Goal: Transaction & Acquisition: Purchase product/service

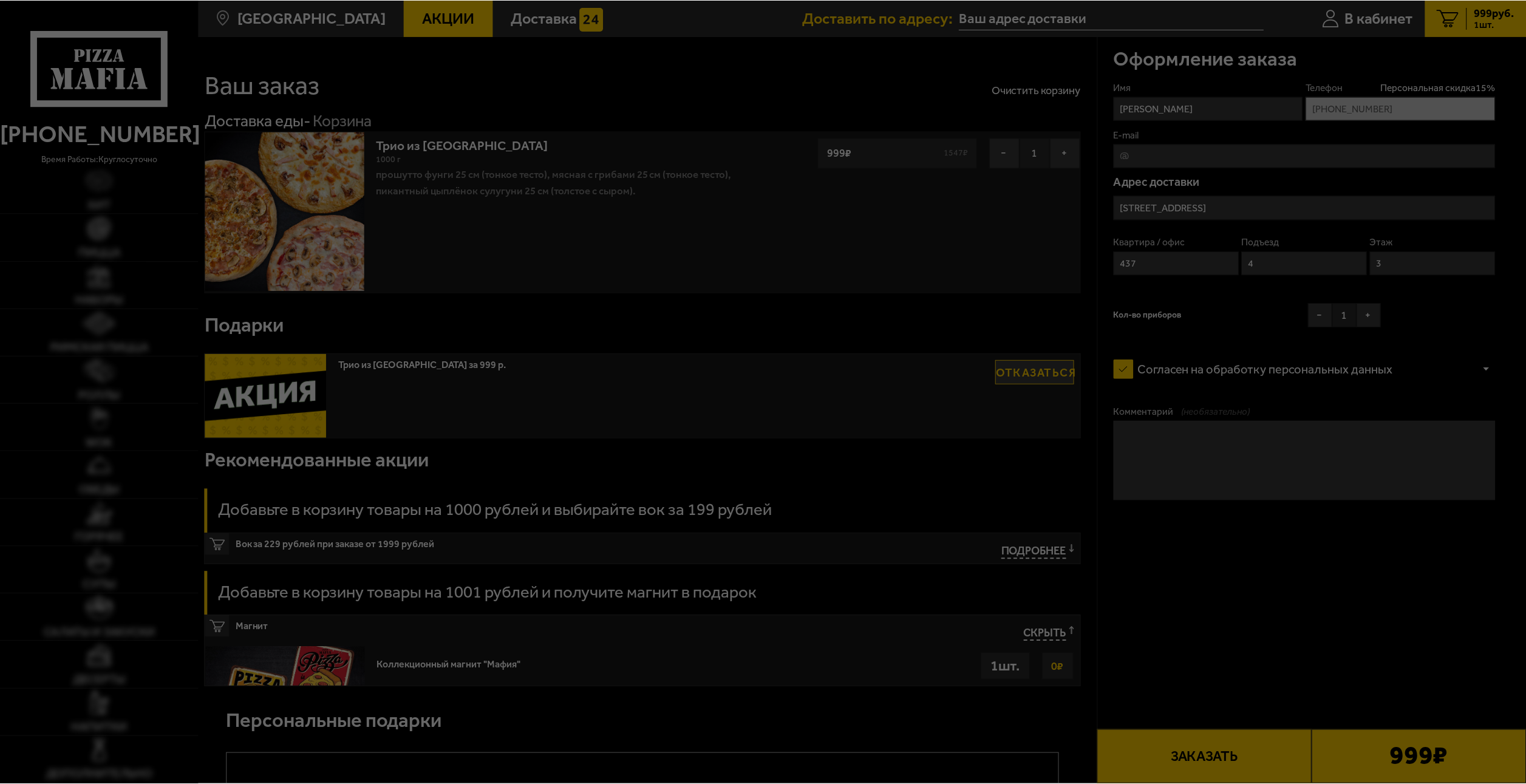
scroll to position [182, 0]
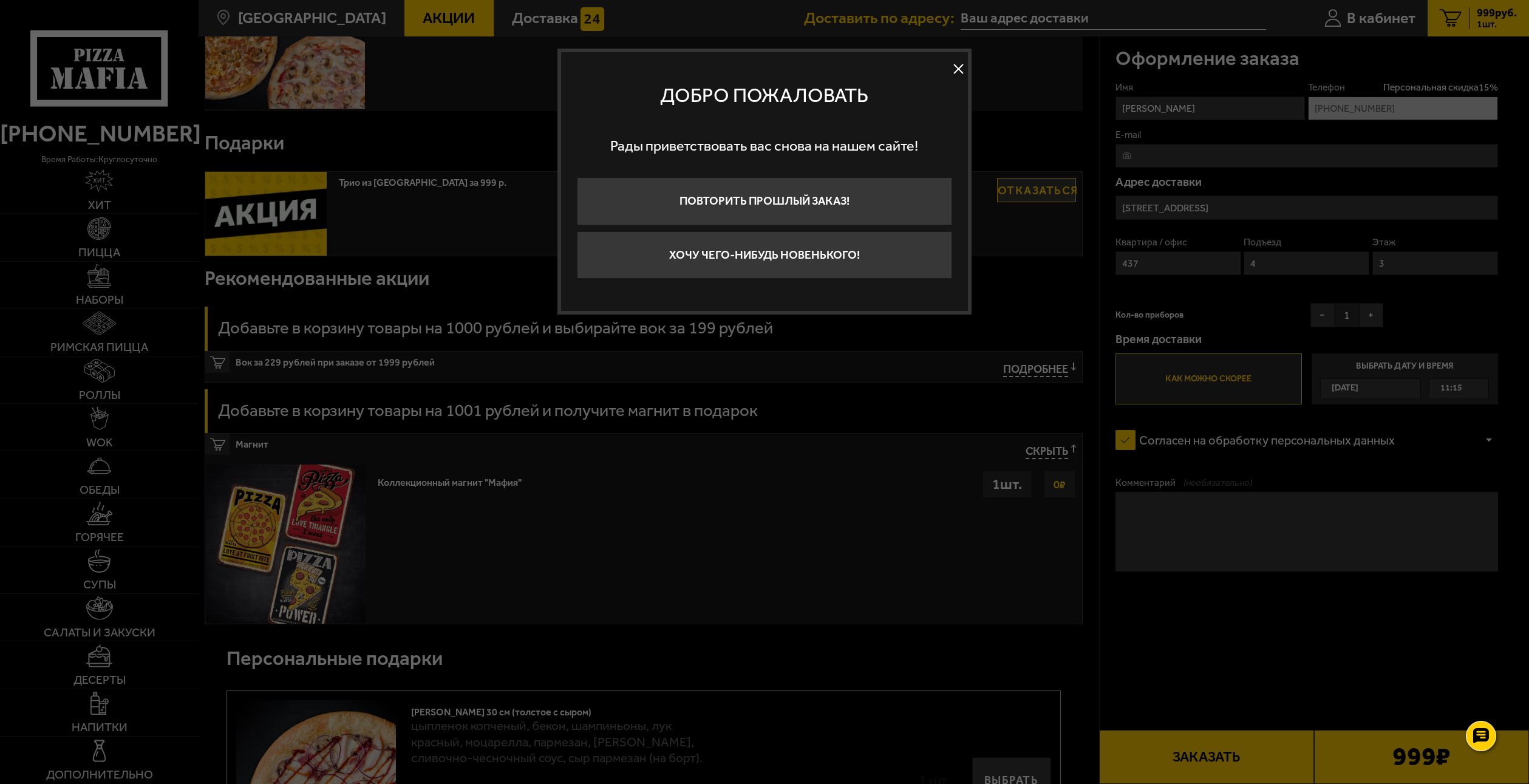
click at [954, 66] on button at bounding box center [958, 69] width 18 height 18
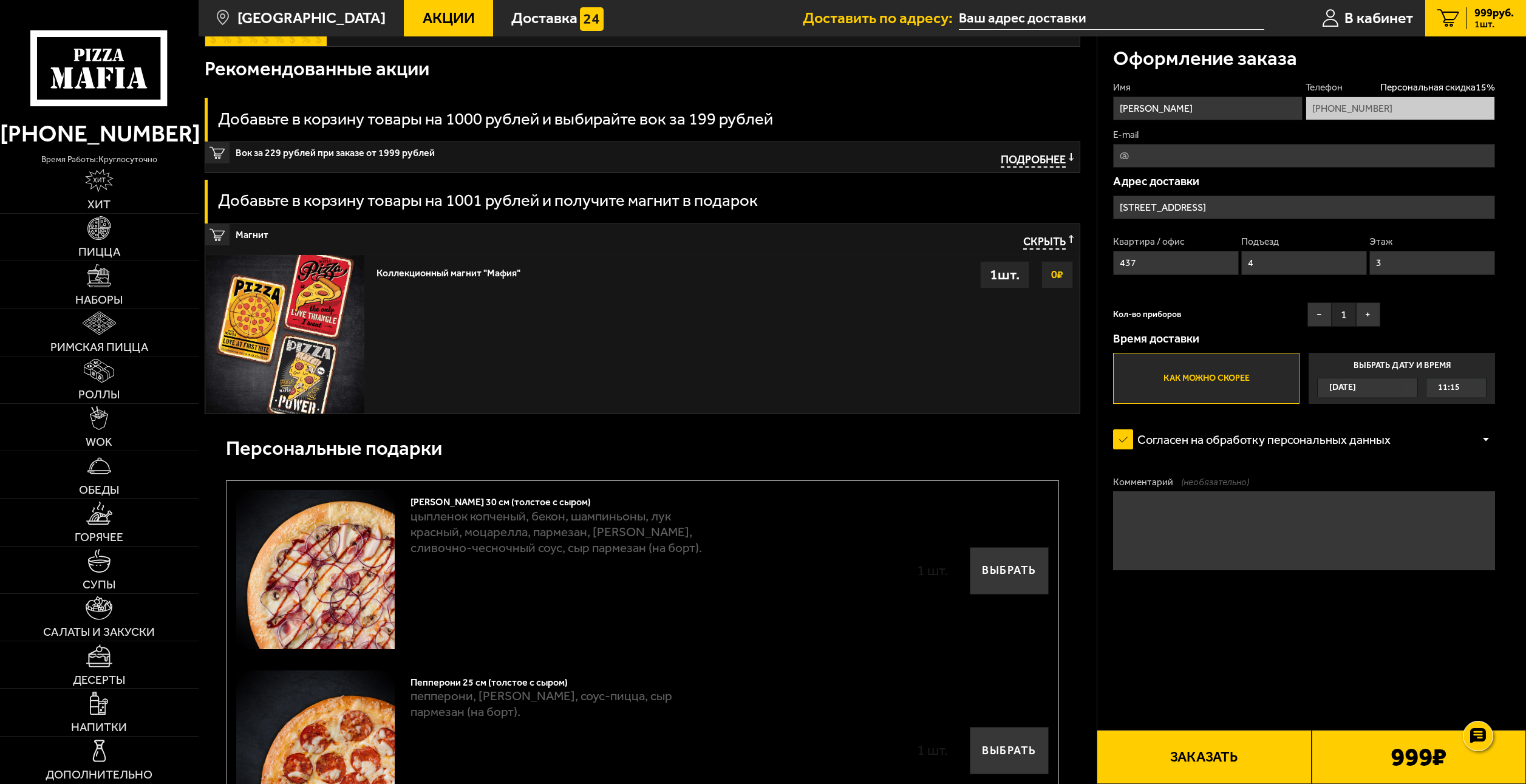
scroll to position [486, 0]
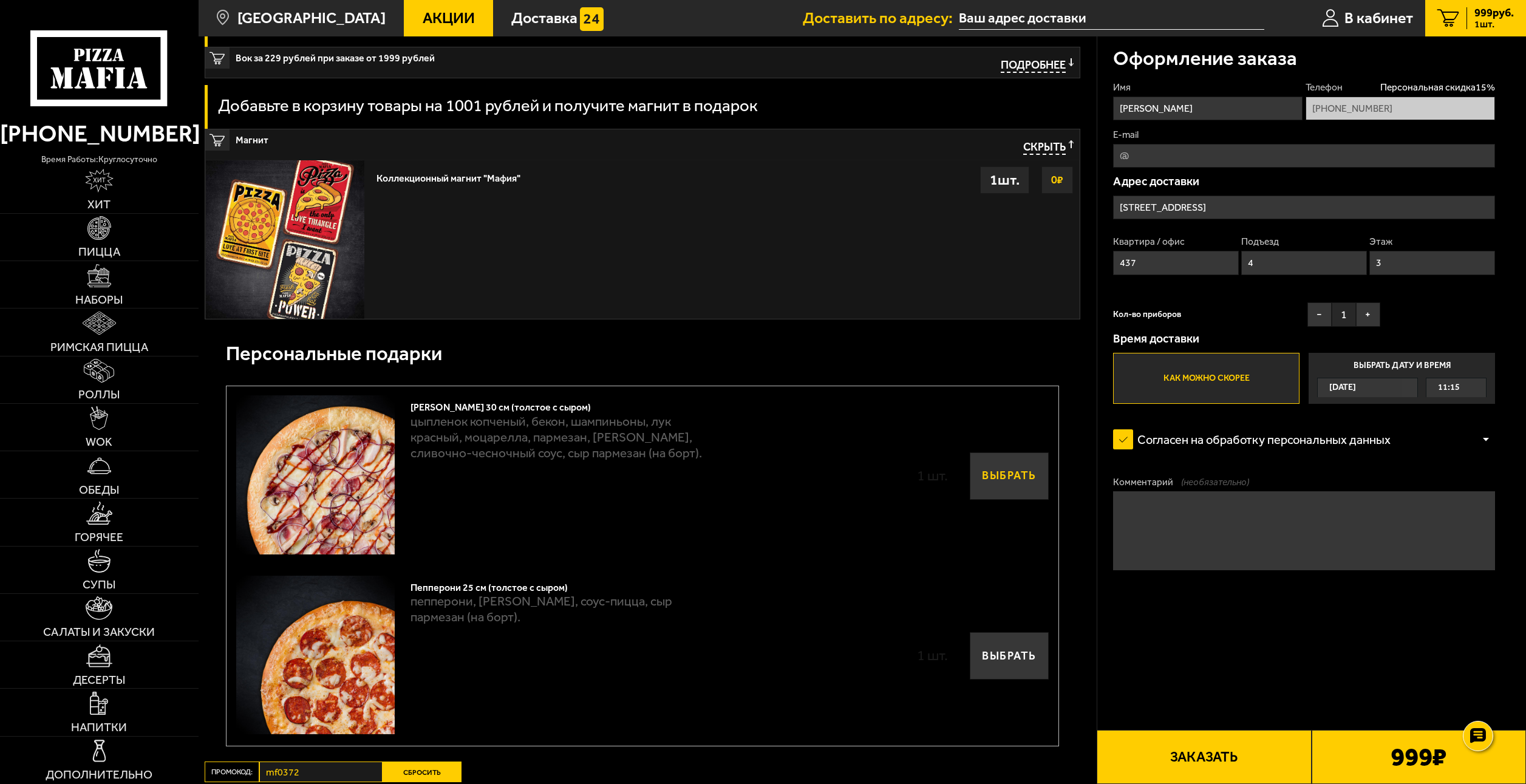
click at [999, 489] on button "Выбрать" at bounding box center [1009, 476] width 79 height 48
click at [1023, 648] on button "Выбрать" at bounding box center [1009, 657] width 79 height 48
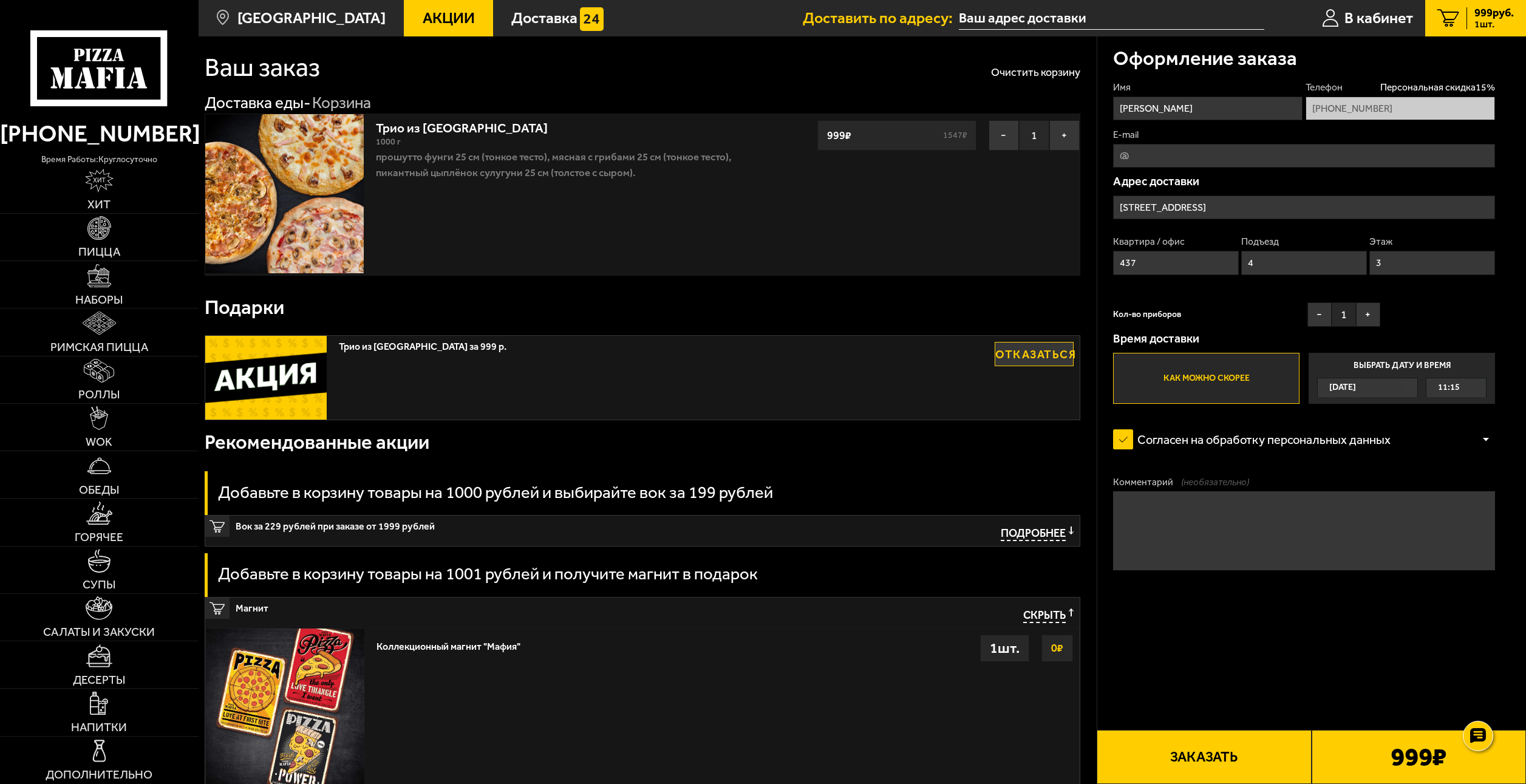
scroll to position [0, 0]
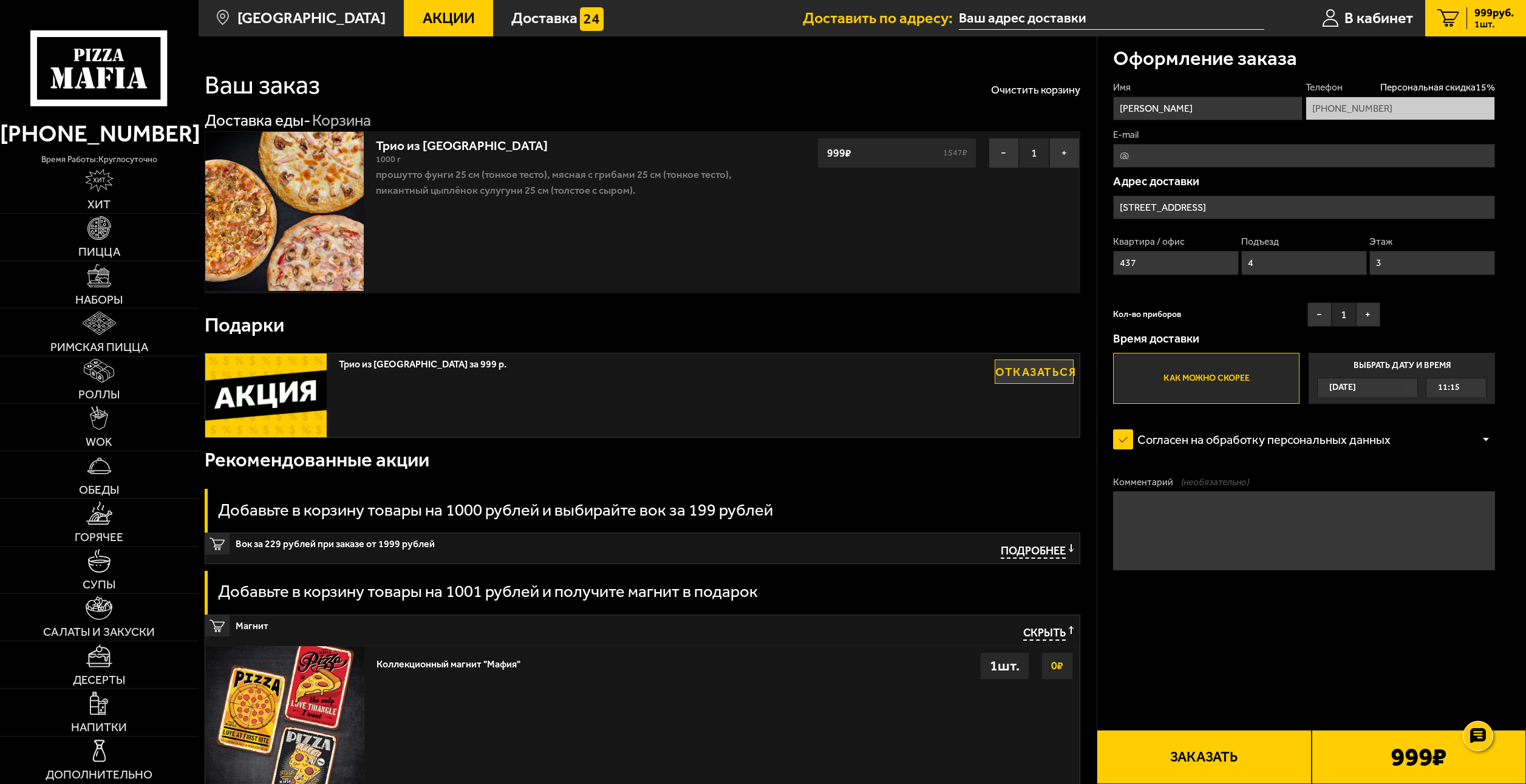
click at [1179, 741] on button "Заказать" at bounding box center [1204, 757] width 214 height 54
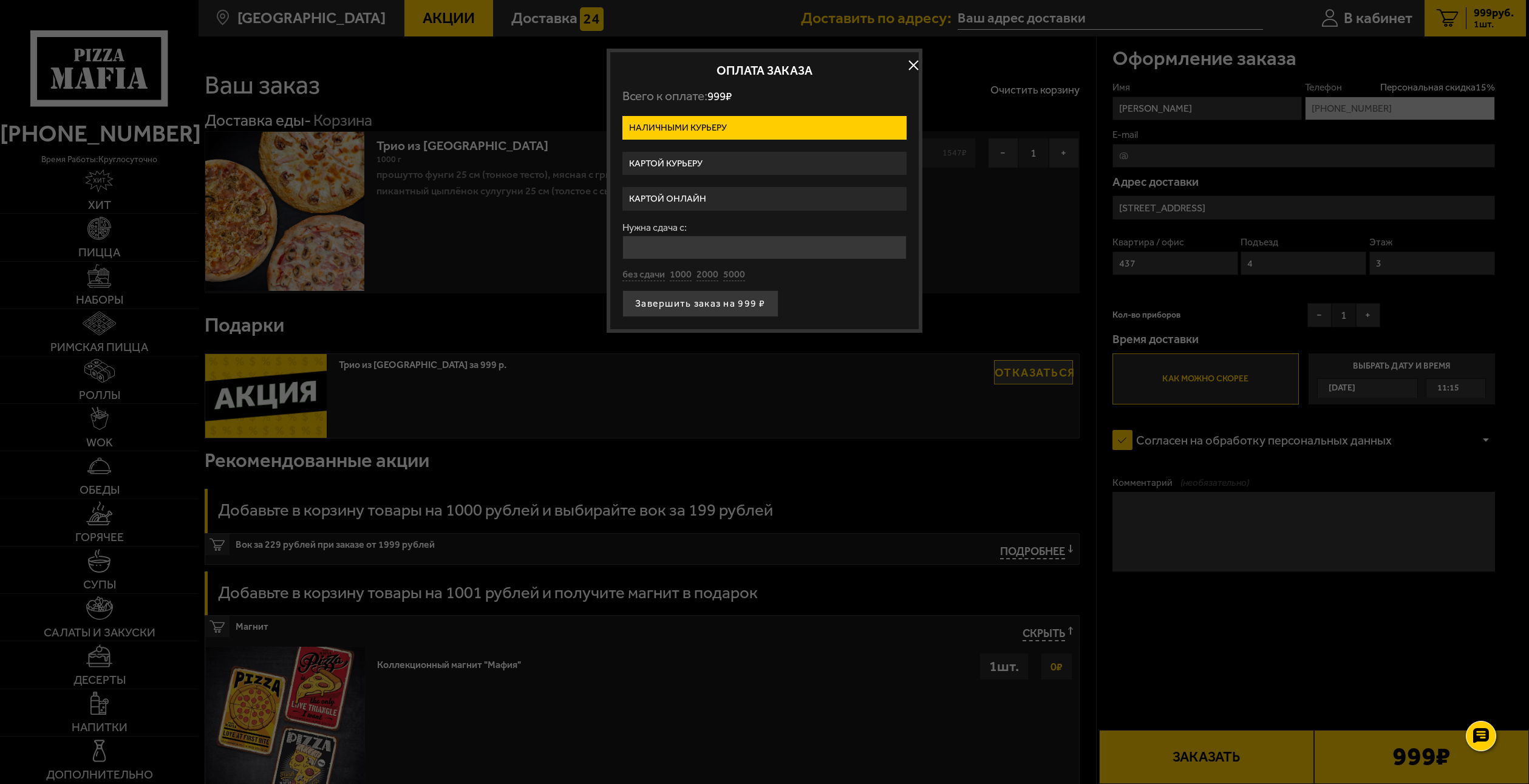
click at [695, 166] on label "Картой курьеру" at bounding box center [764, 163] width 284 height 24
click at [0, 0] on input "Картой курьеру" at bounding box center [0, 0] width 0 height 0
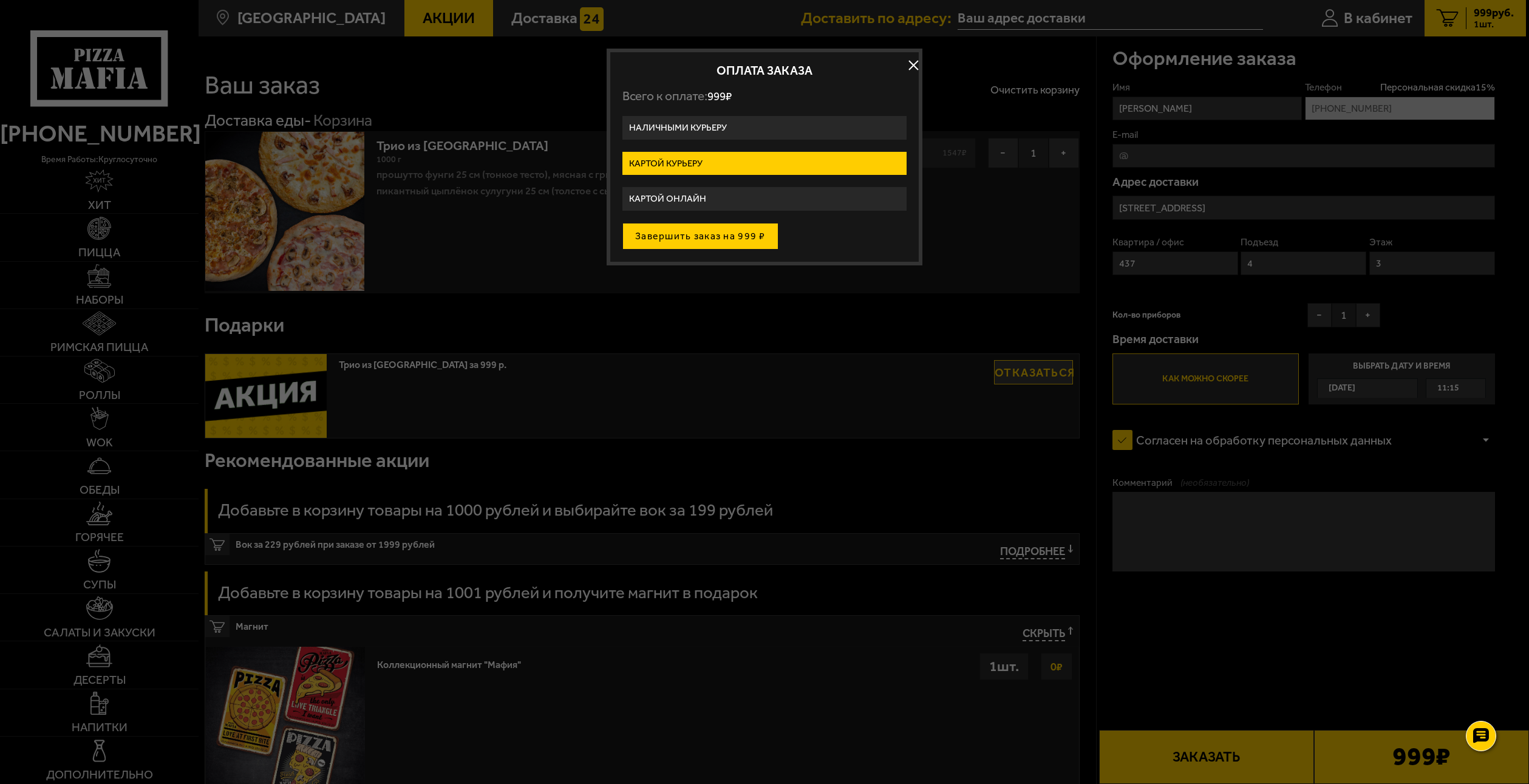
click at [708, 239] on button "Завершить заказ на 999 ₽" at bounding box center [700, 236] width 156 height 27
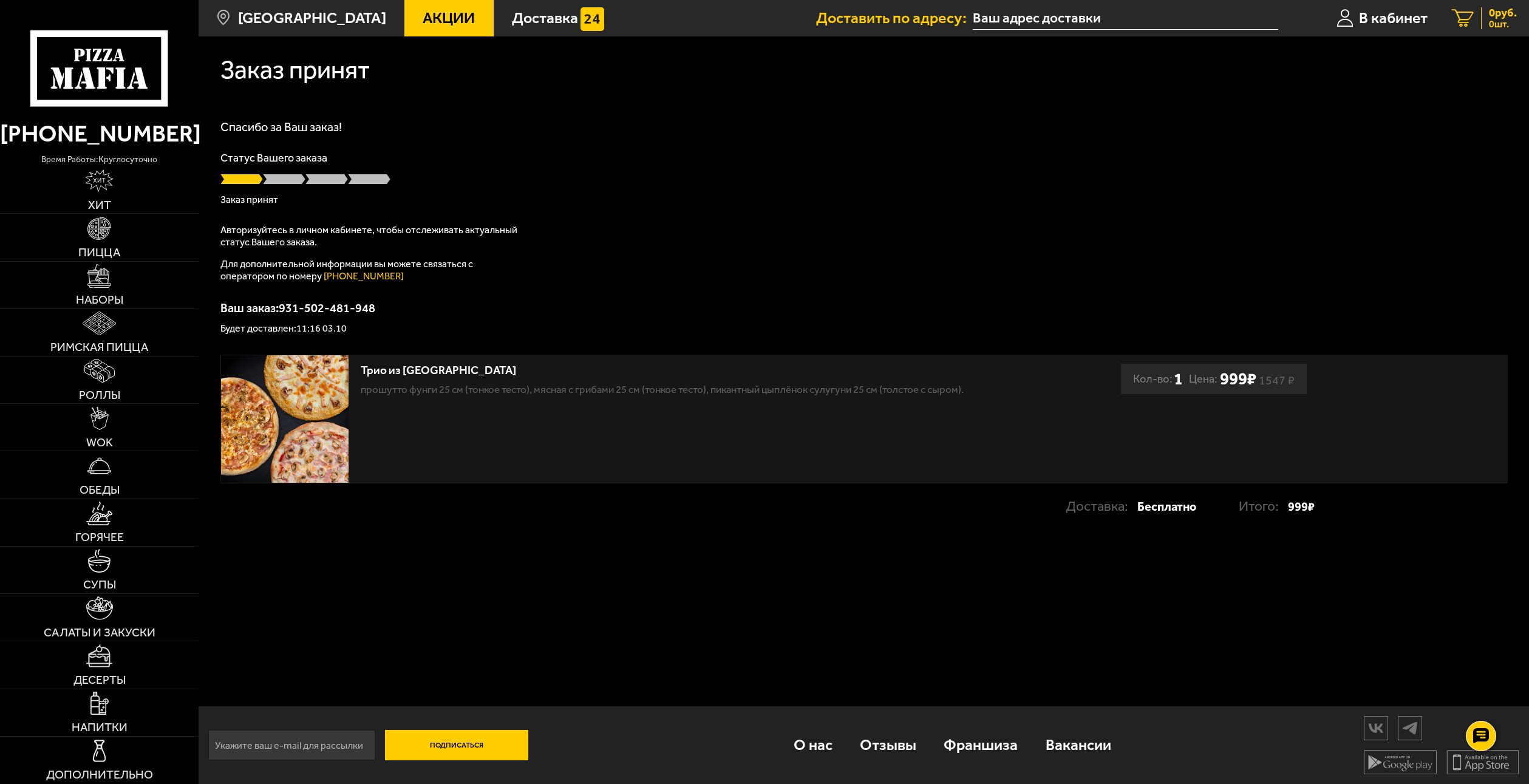
click at [1465, 18] on icon at bounding box center [1463, 18] width 22 height 18
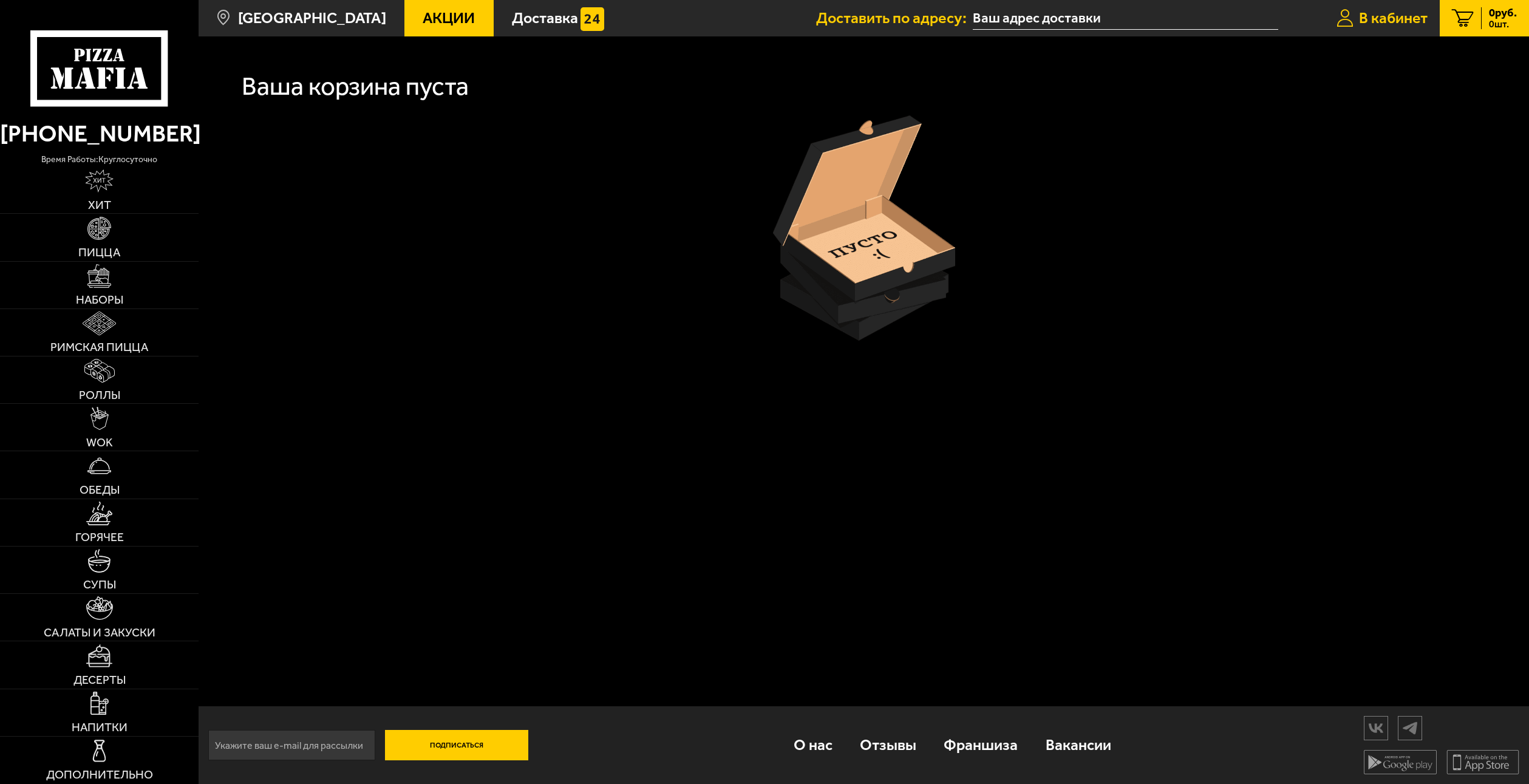
click at [1425, 16] on span "В кабинет" at bounding box center [1393, 18] width 69 height 15
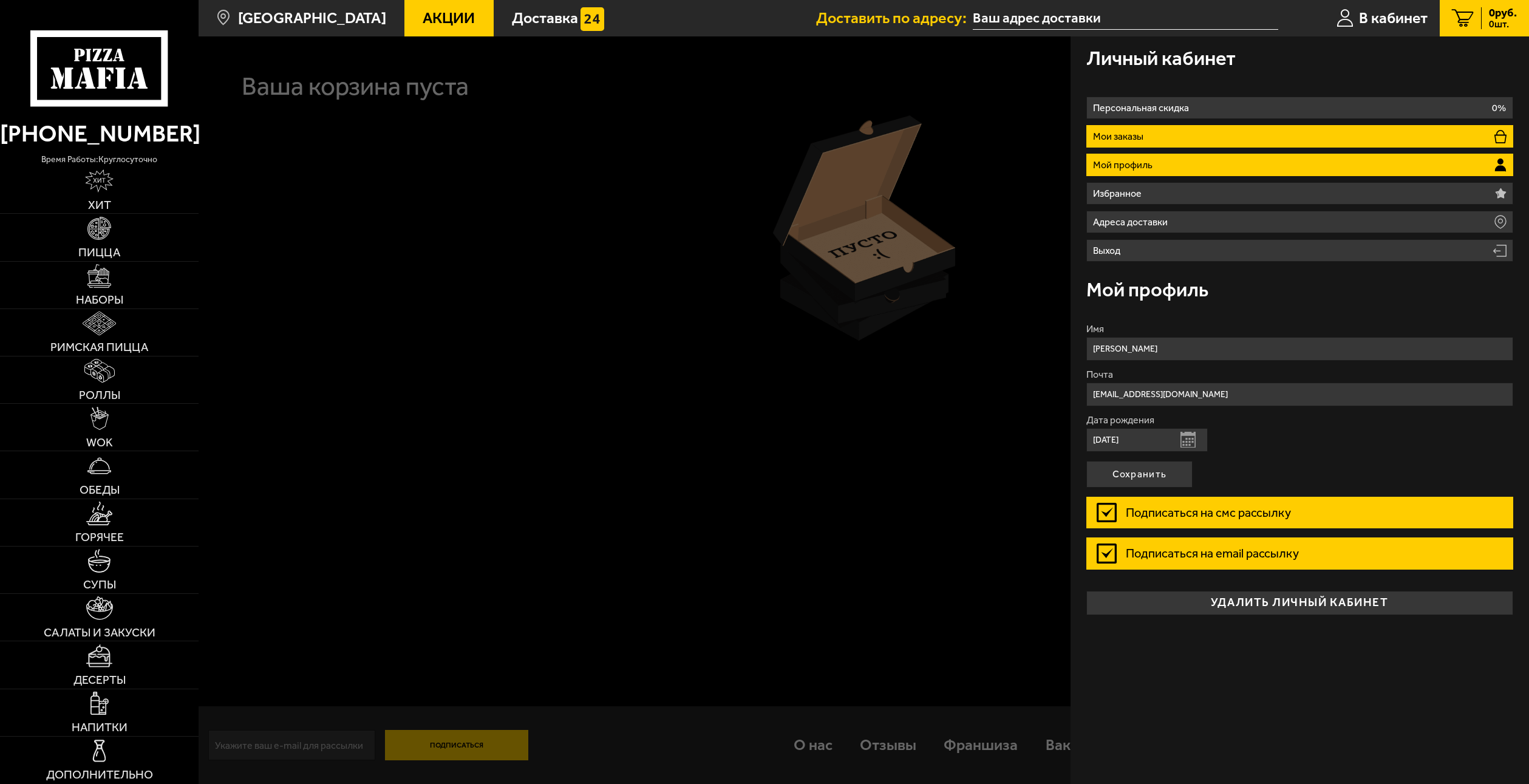
click at [1186, 139] on li "Мои заказы" at bounding box center [1300, 136] width 427 height 22
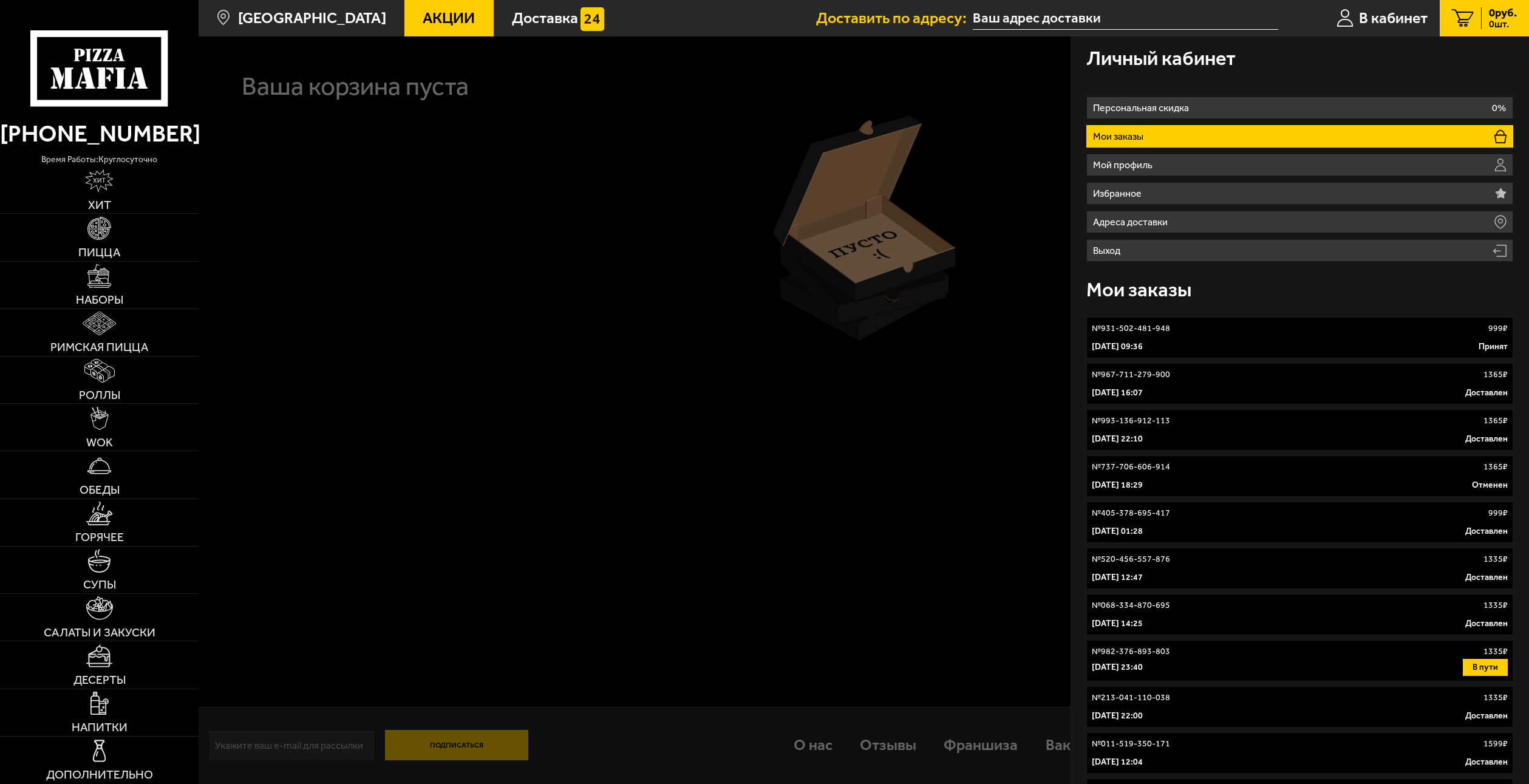
click at [1249, 337] on link "№ 931-502-481-948 999 ₽ [DATE] 09:36 Принят" at bounding box center [1300, 337] width 427 height 41
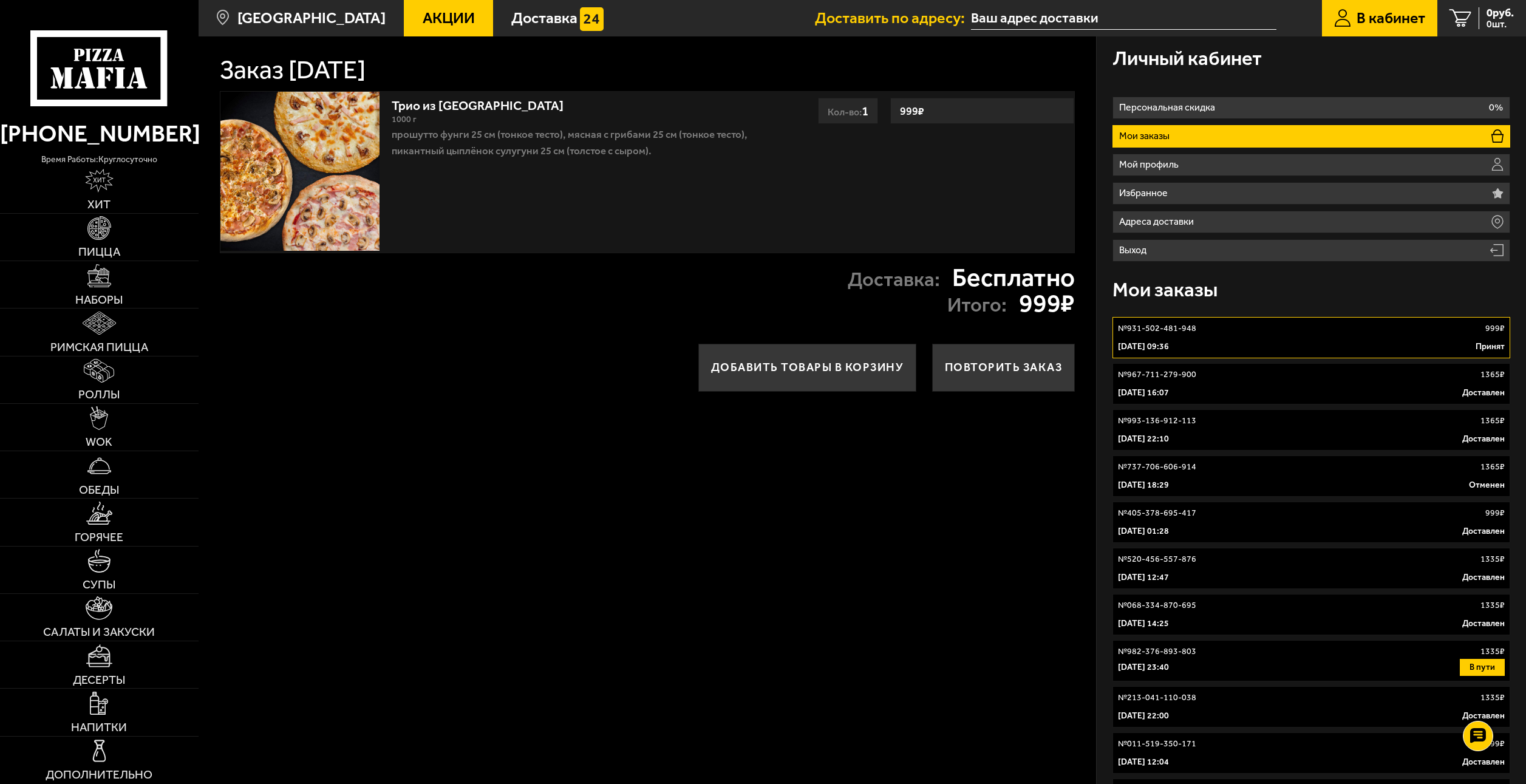
click at [1261, 381] on link "№ 967-711-279-900 1365 ₽ [DATE] 16:07 Доставлен" at bounding box center [1311, 384] width 397 height 41
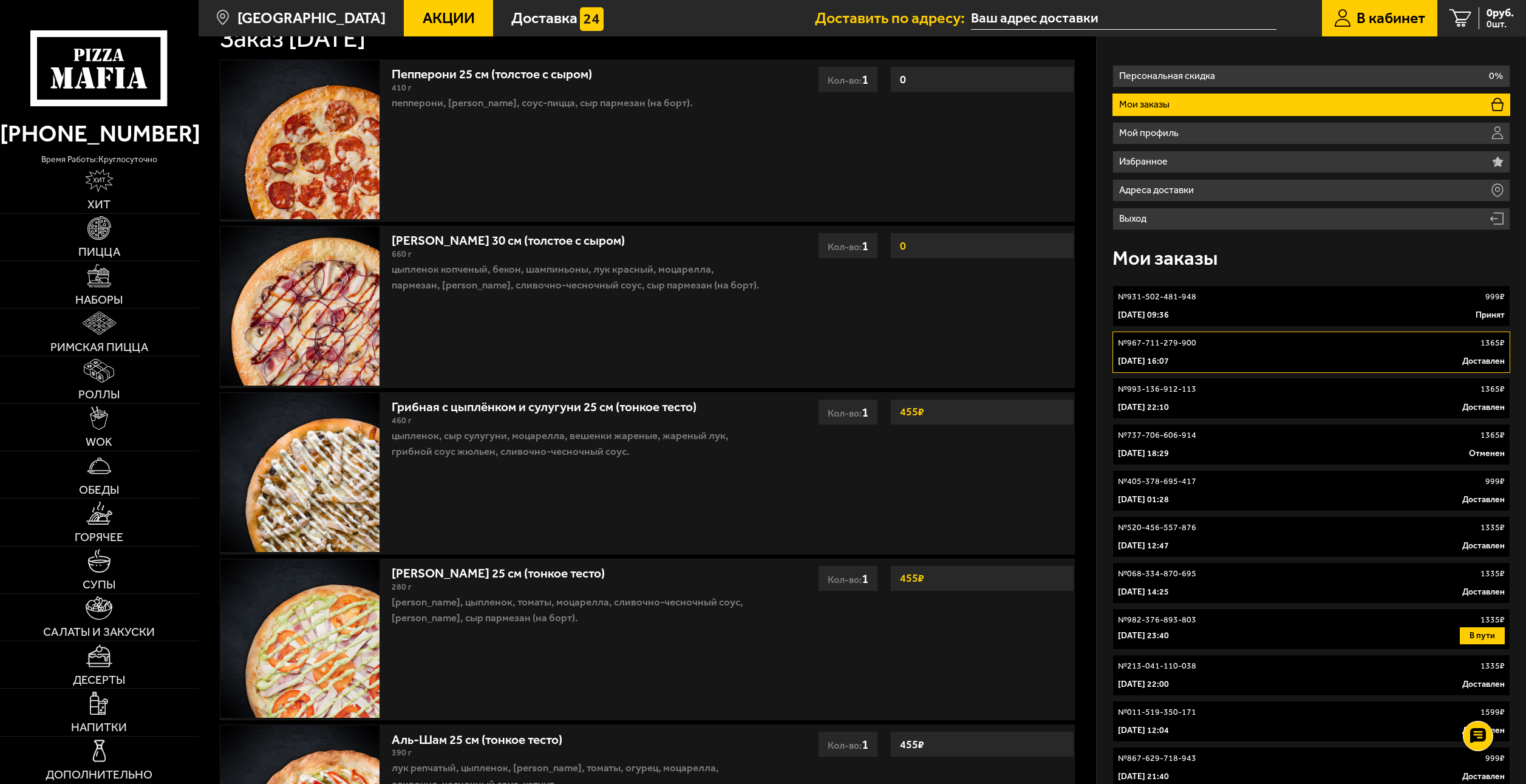
scroll to position [61, 0]
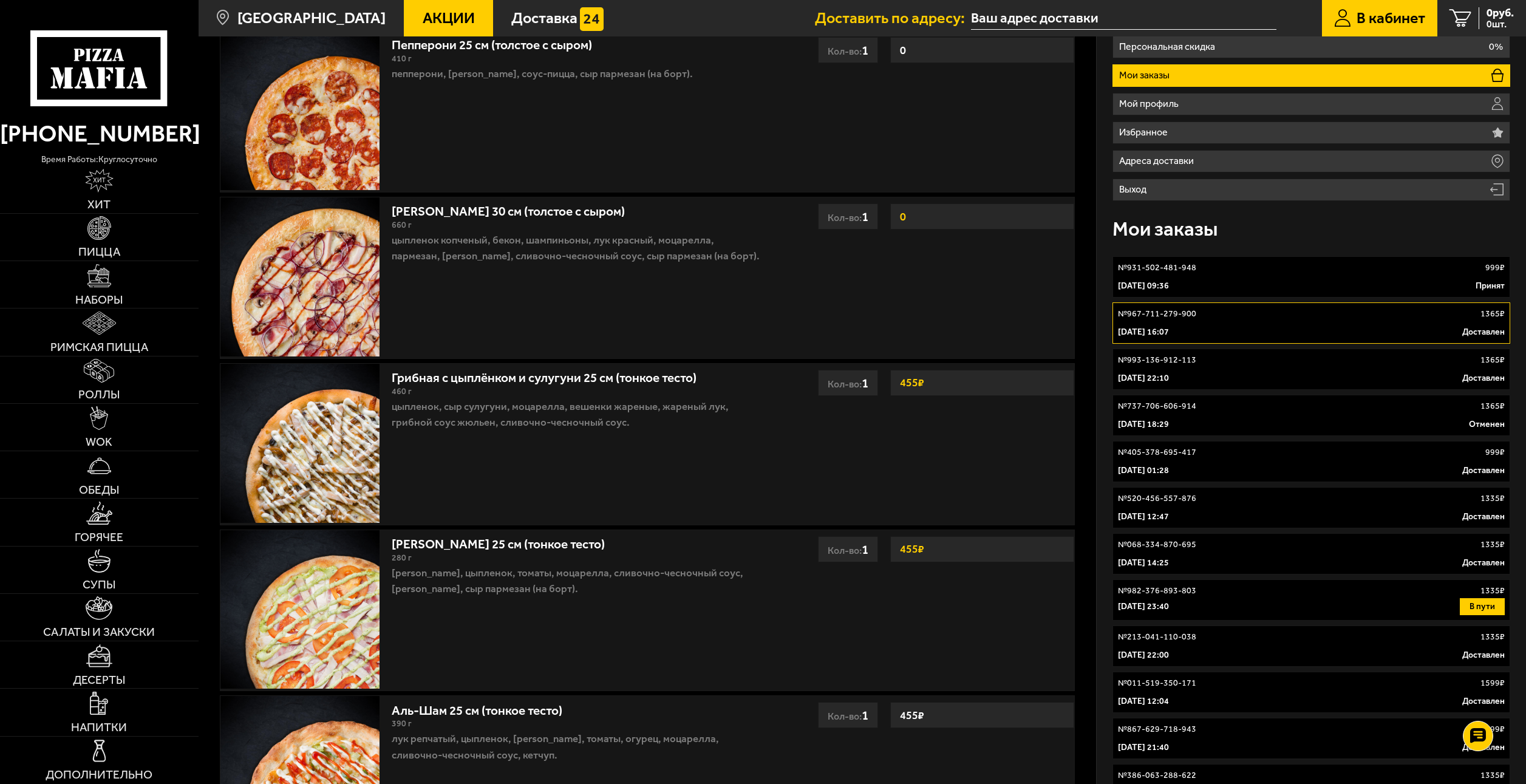
click at [1169, 288] on p "[DATE] 09:36" at bounding box center [1144, 286] width 51 height 12
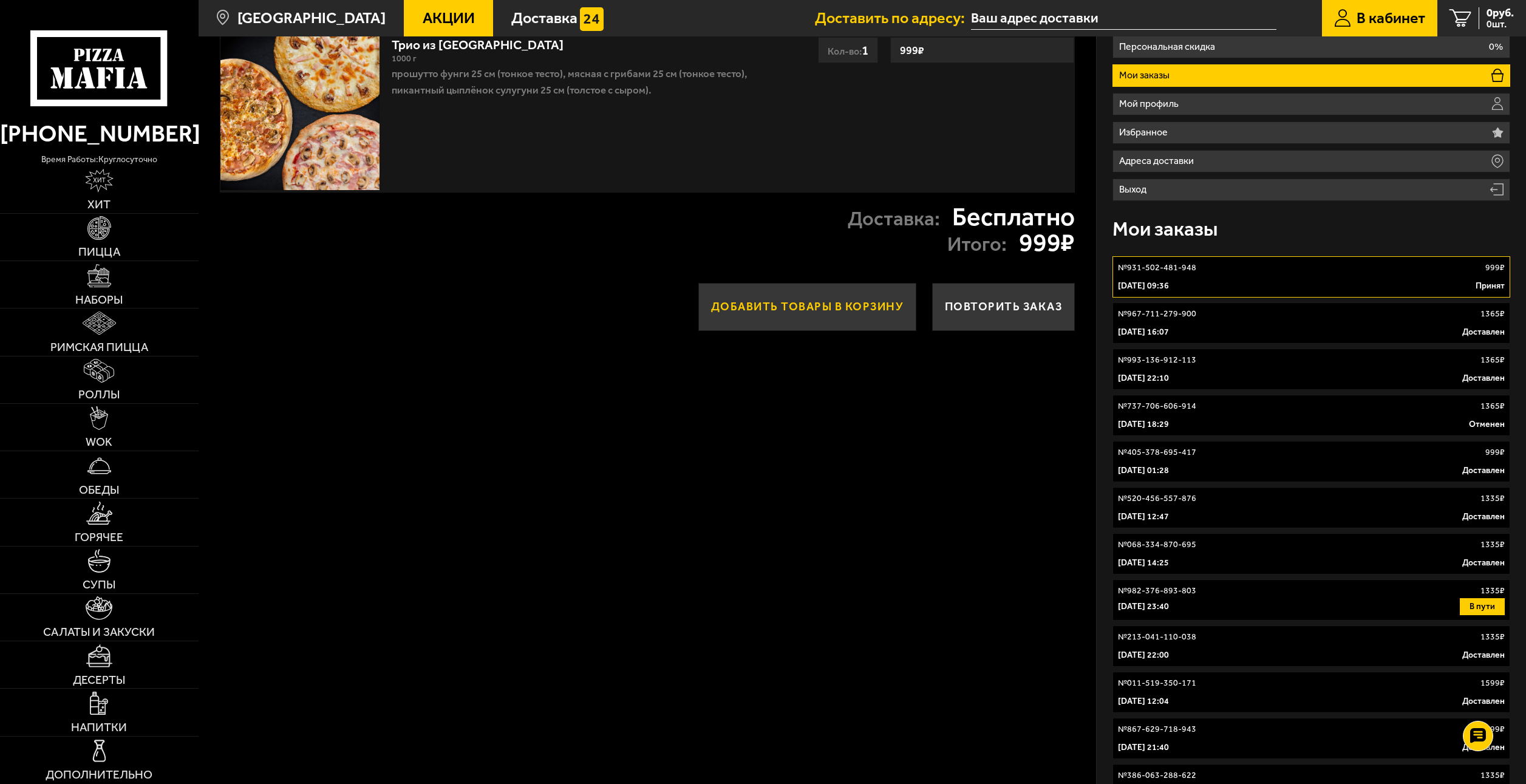
click at [866, 305] on button "Добавить товары в корзину" at bounding box center [808, 307] width 218 height 48
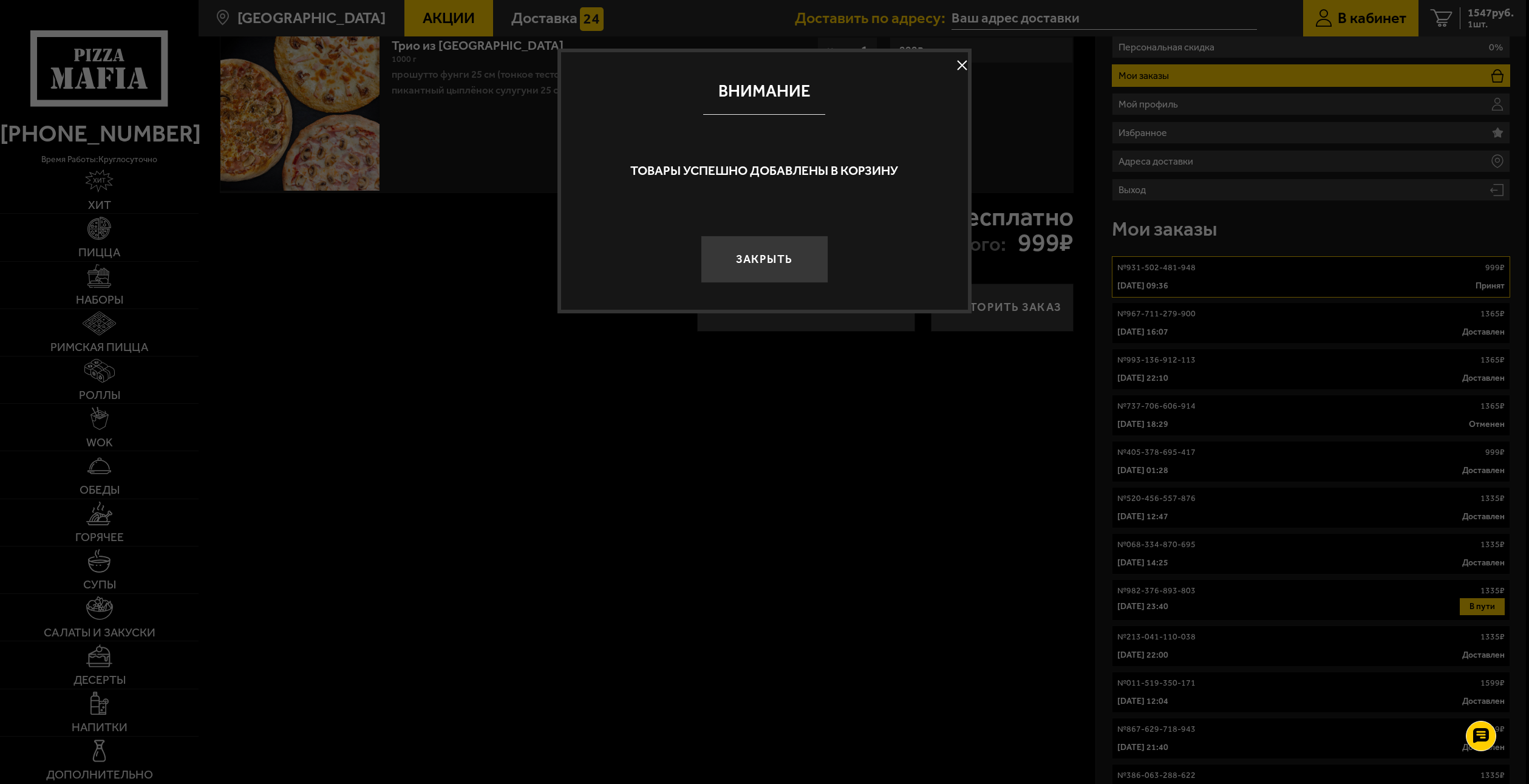
click at [740, 263] on button "Закрыть" at bounding box center [765, 260] width 127 height 48
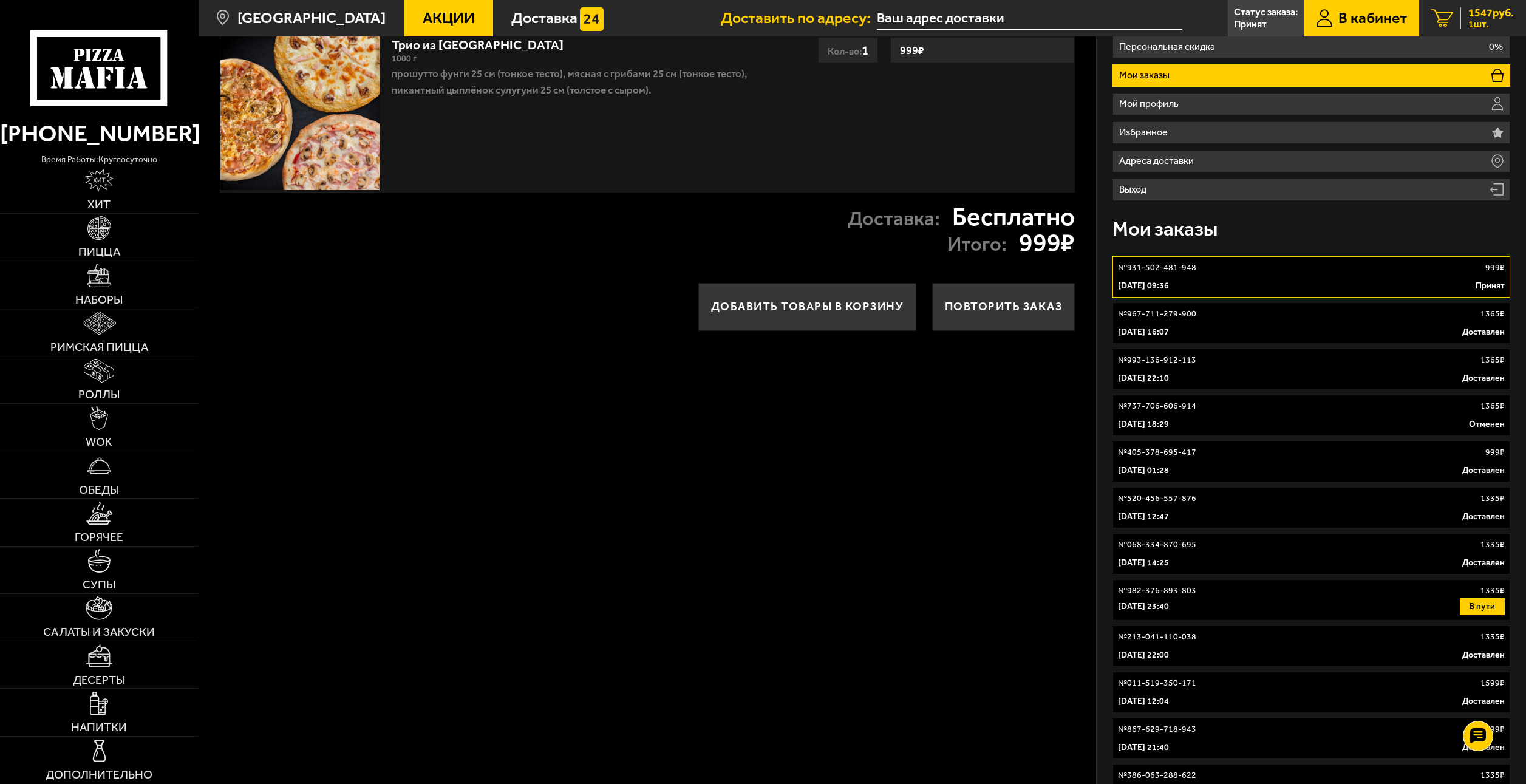
click at [1442, 7] on link "1 1547 руб. 1 шт." at bounding box center [1473, 18] width 107 height 37
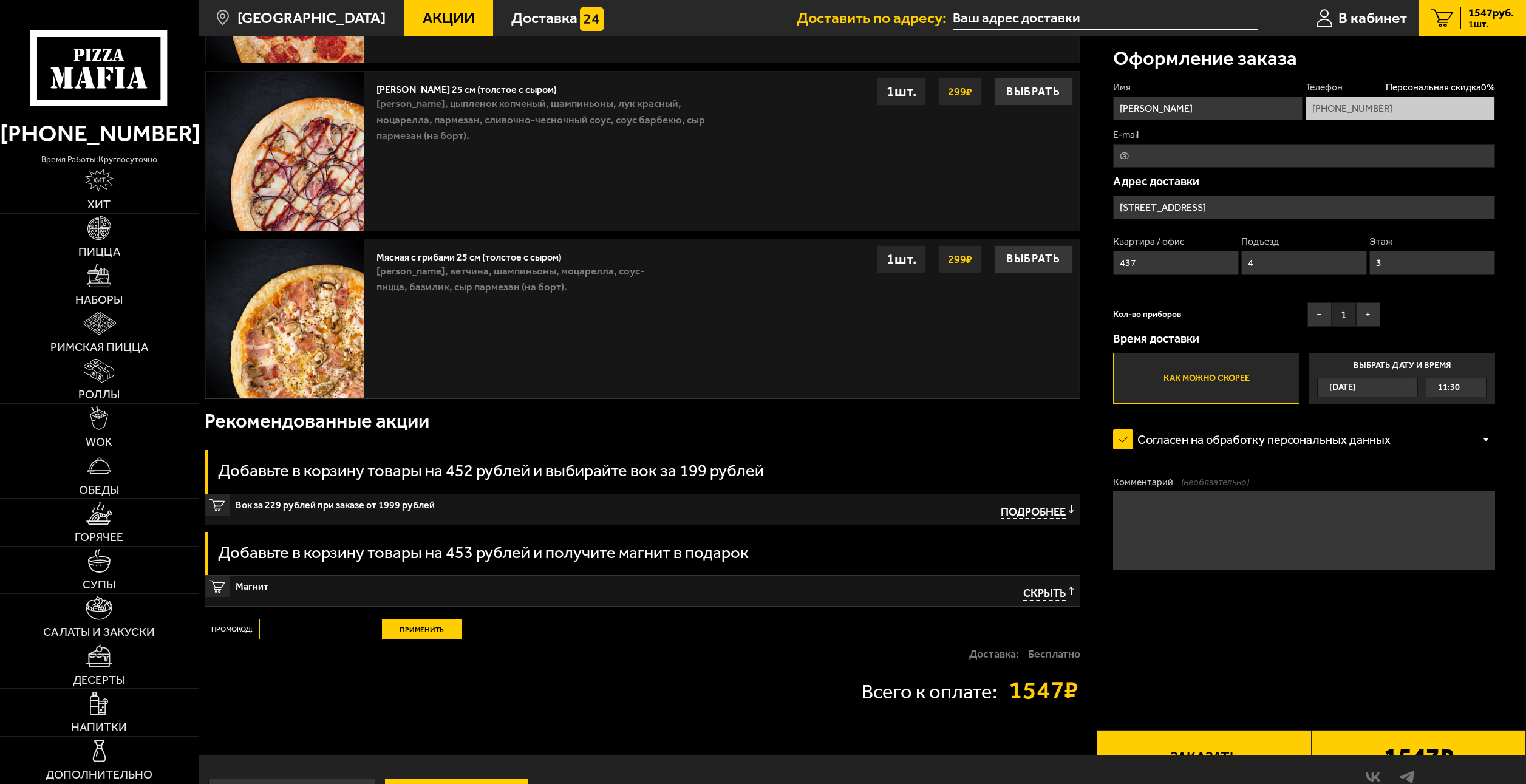
scroll to position [531, 0]
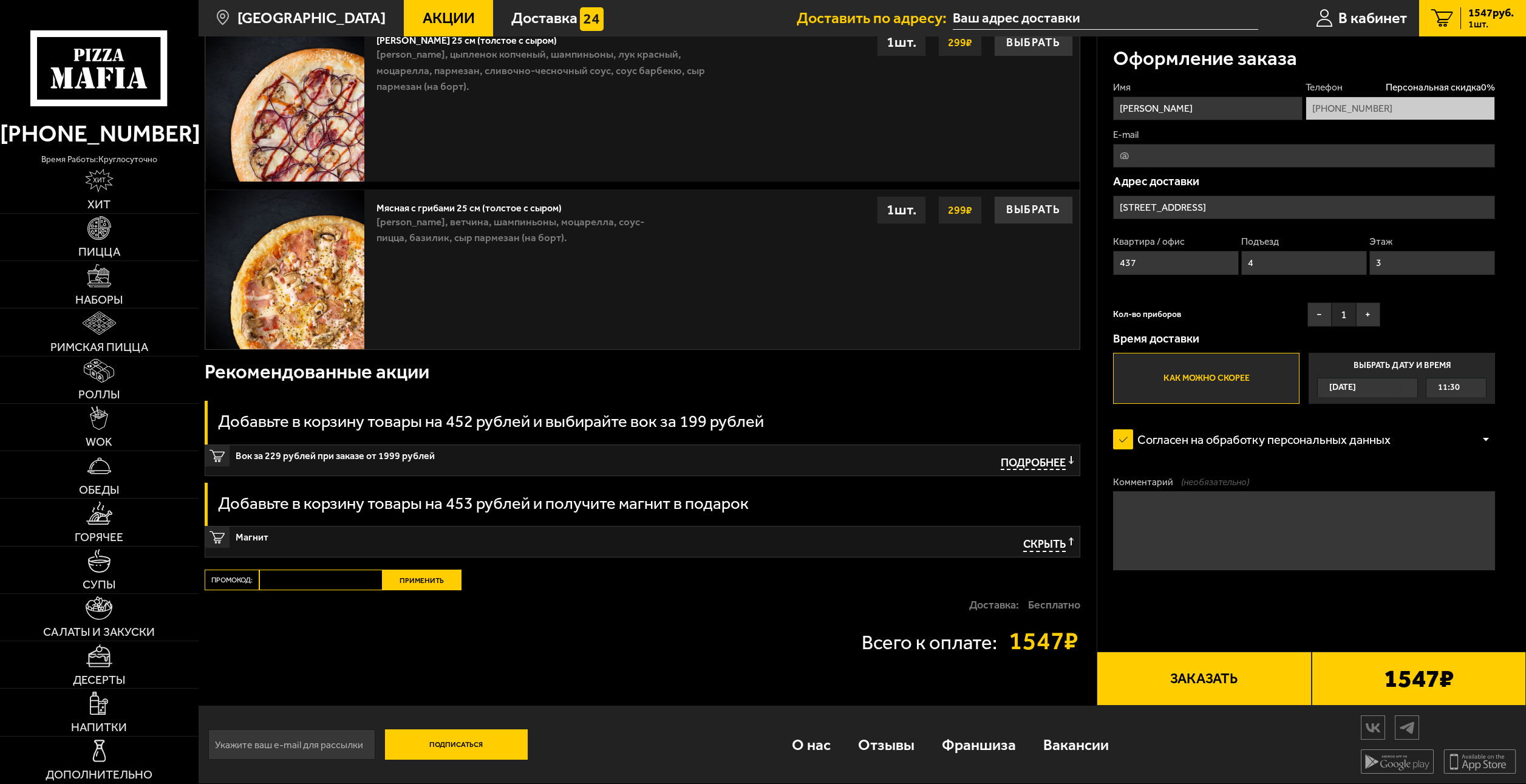
click at [747, 508] on h3 "Добавьте в корзину товары на 453 рублей и получите магнит в подарок" at bounding box center [483, 503] width 531 height 16
click at [750, 523] on div "Добавьте в корзину товары на 453 рублей и получите магнит в подарок" at bounding box center [643, 504] width 876 height 44
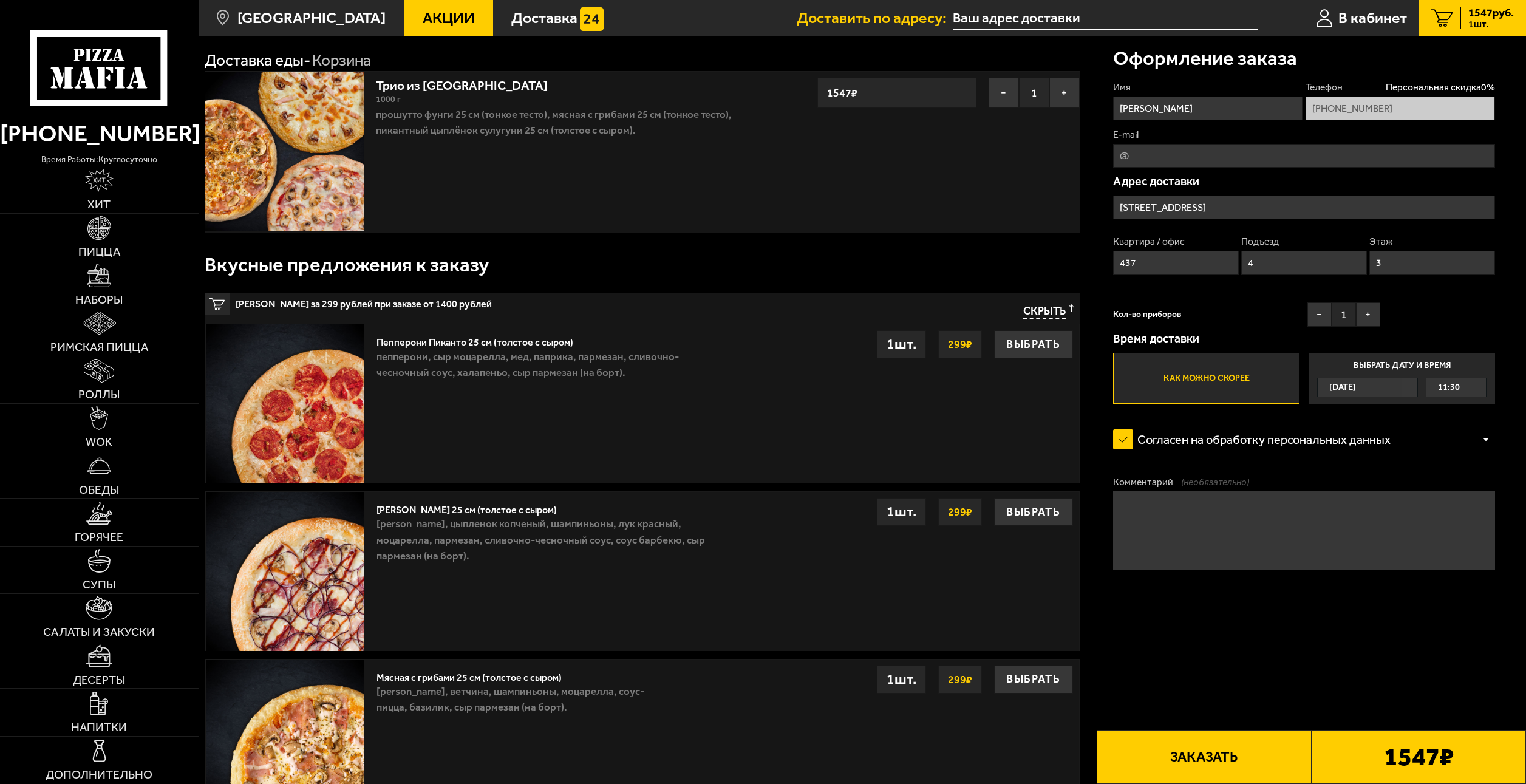
scroll to position [0, 0]
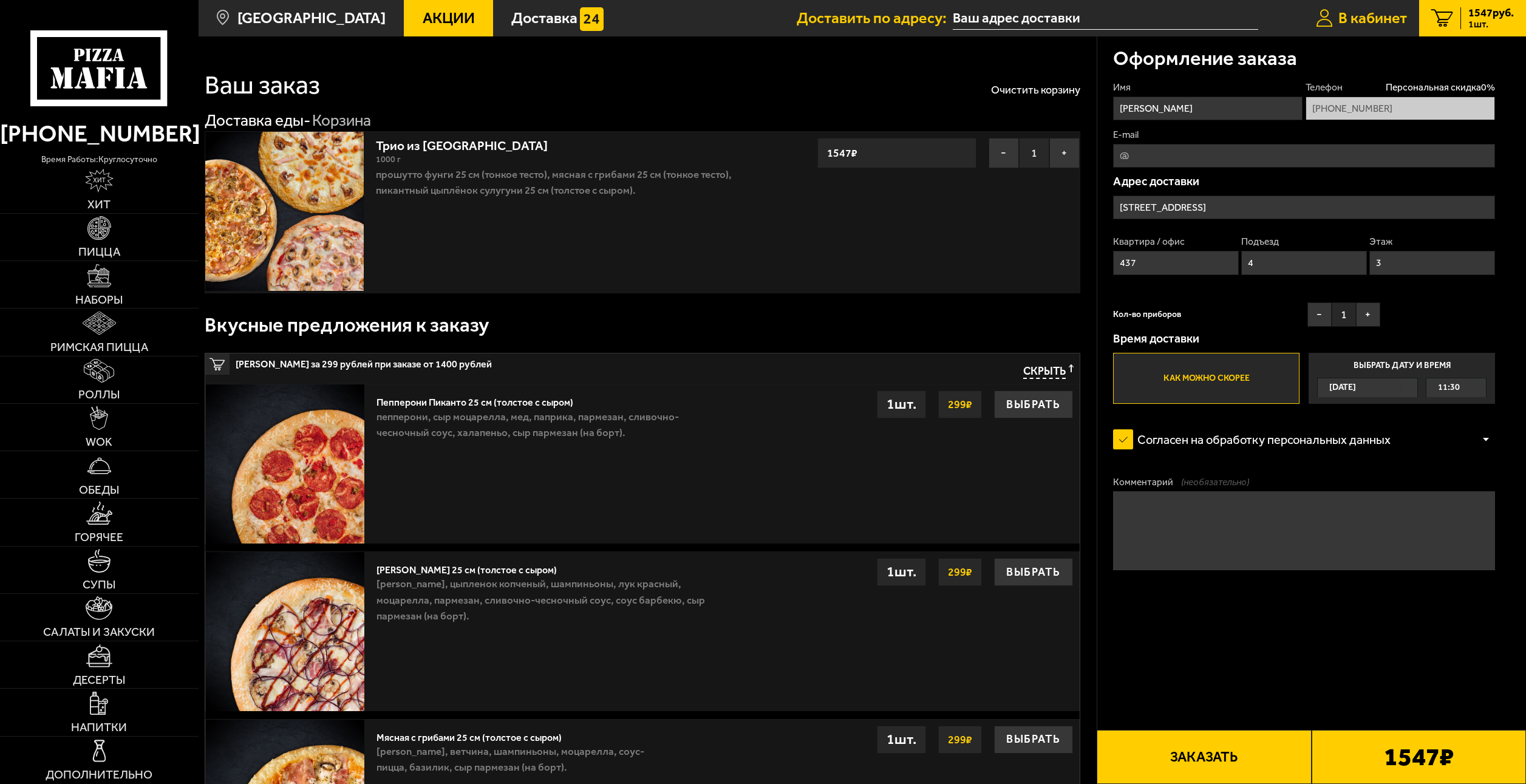
click at [1407, 23] on link "В кабинет" at bounding box center [1361, 18] width 115 height 37
type input "Дом, [STREET_ADDRESS],"
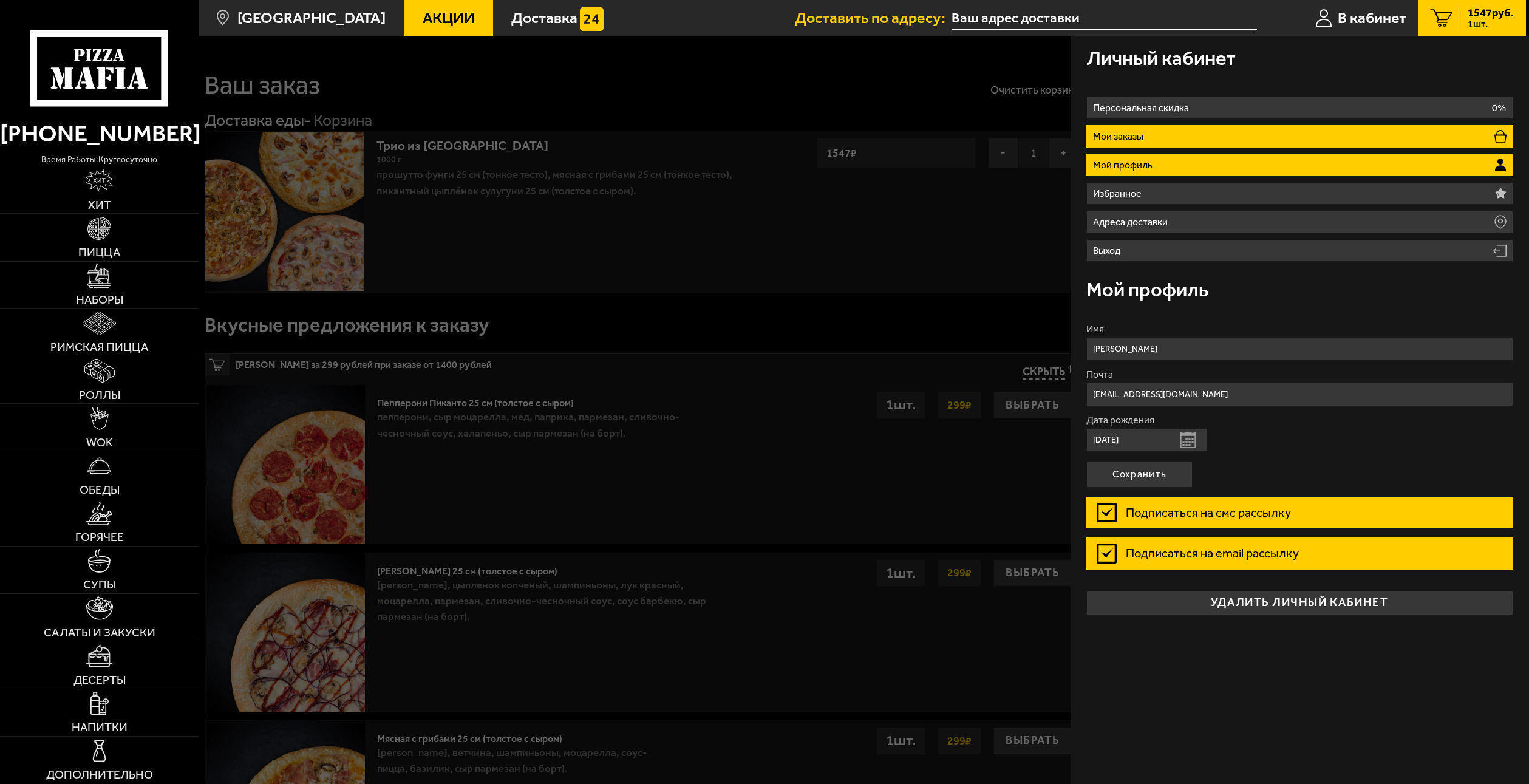
click at [1193, 131] on li "Мои заказы" at bounding box center [1300, 136] width 427 height 22
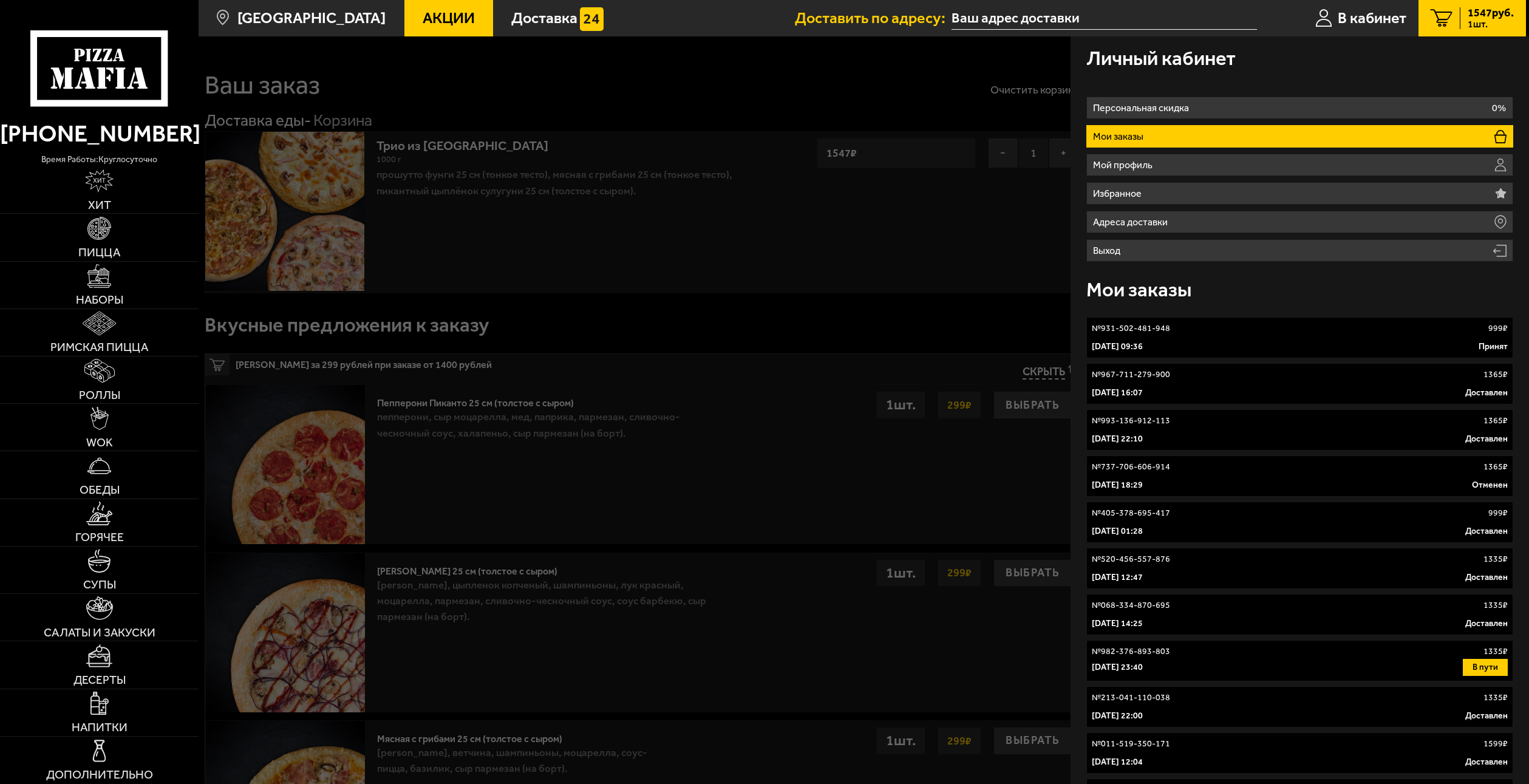
click at [1220, 341] on div "[DATE] 09:36 Принят" at bounding box center [1300, 347] width 416 height 12
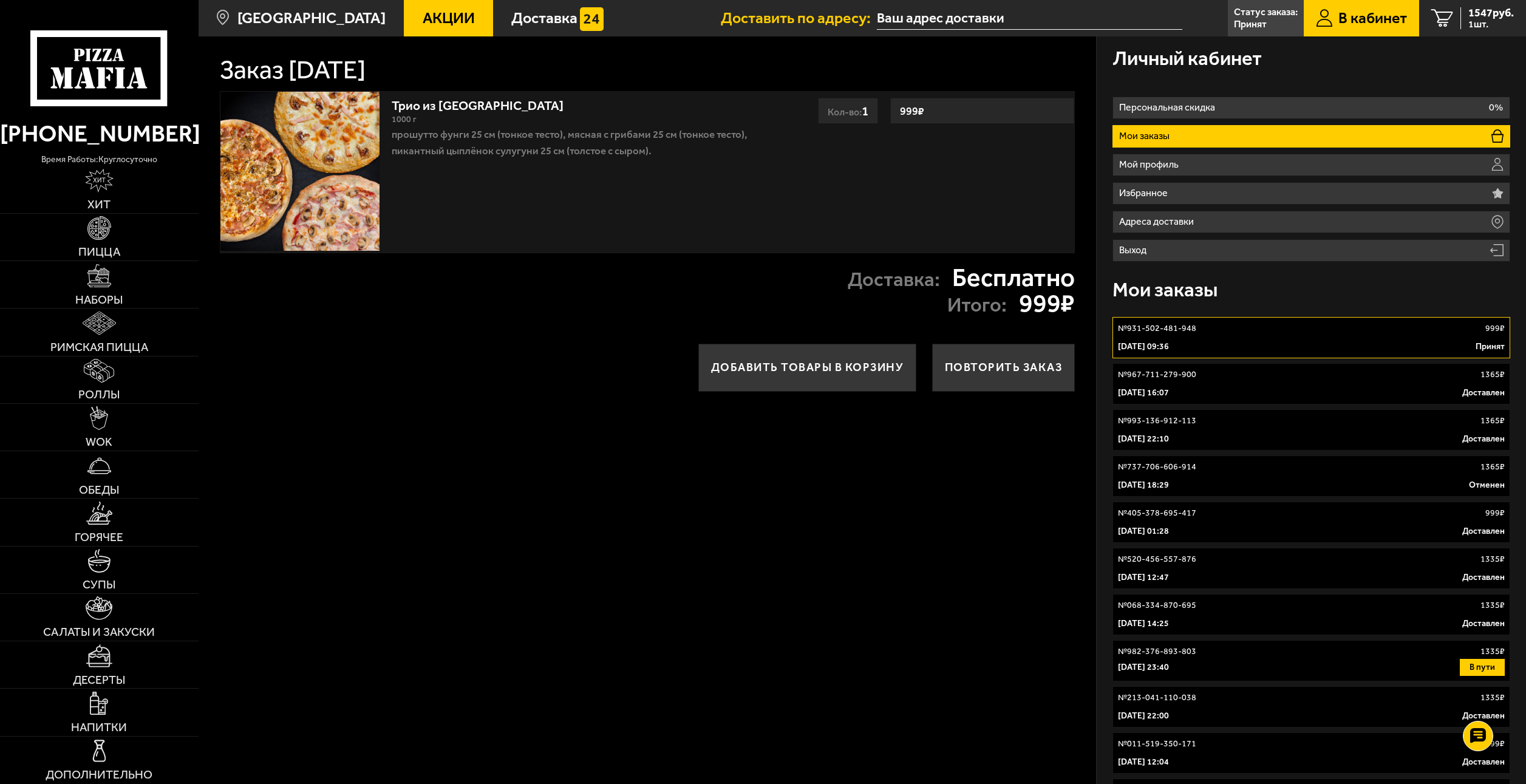
click at [1186, 382] on link "№ 967-711-279-900 1365 ₽ [DATE] 16:07 Доставлен" at bounding box center [1311, 384] width 397 height 41
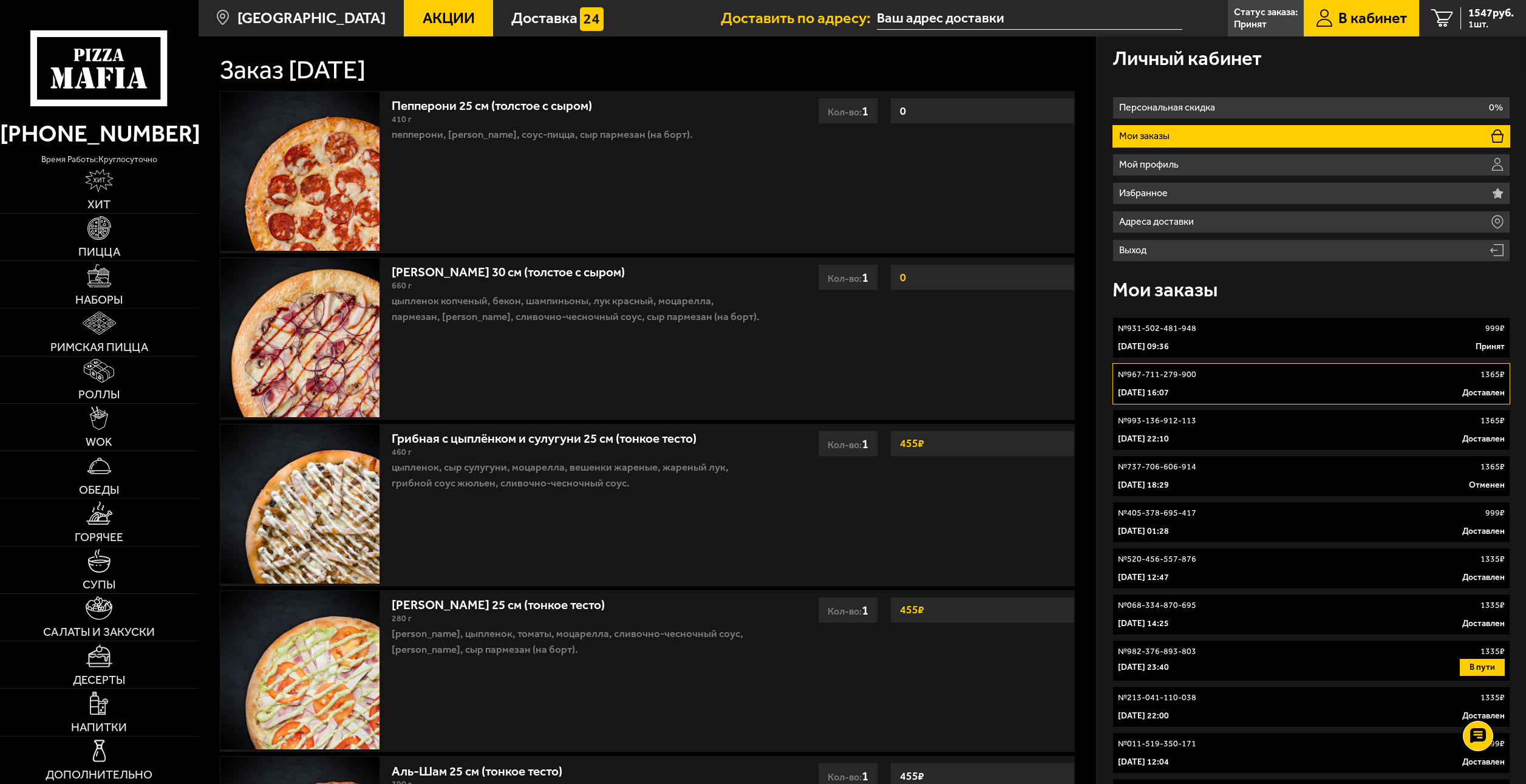
scroll to position [61, 0]
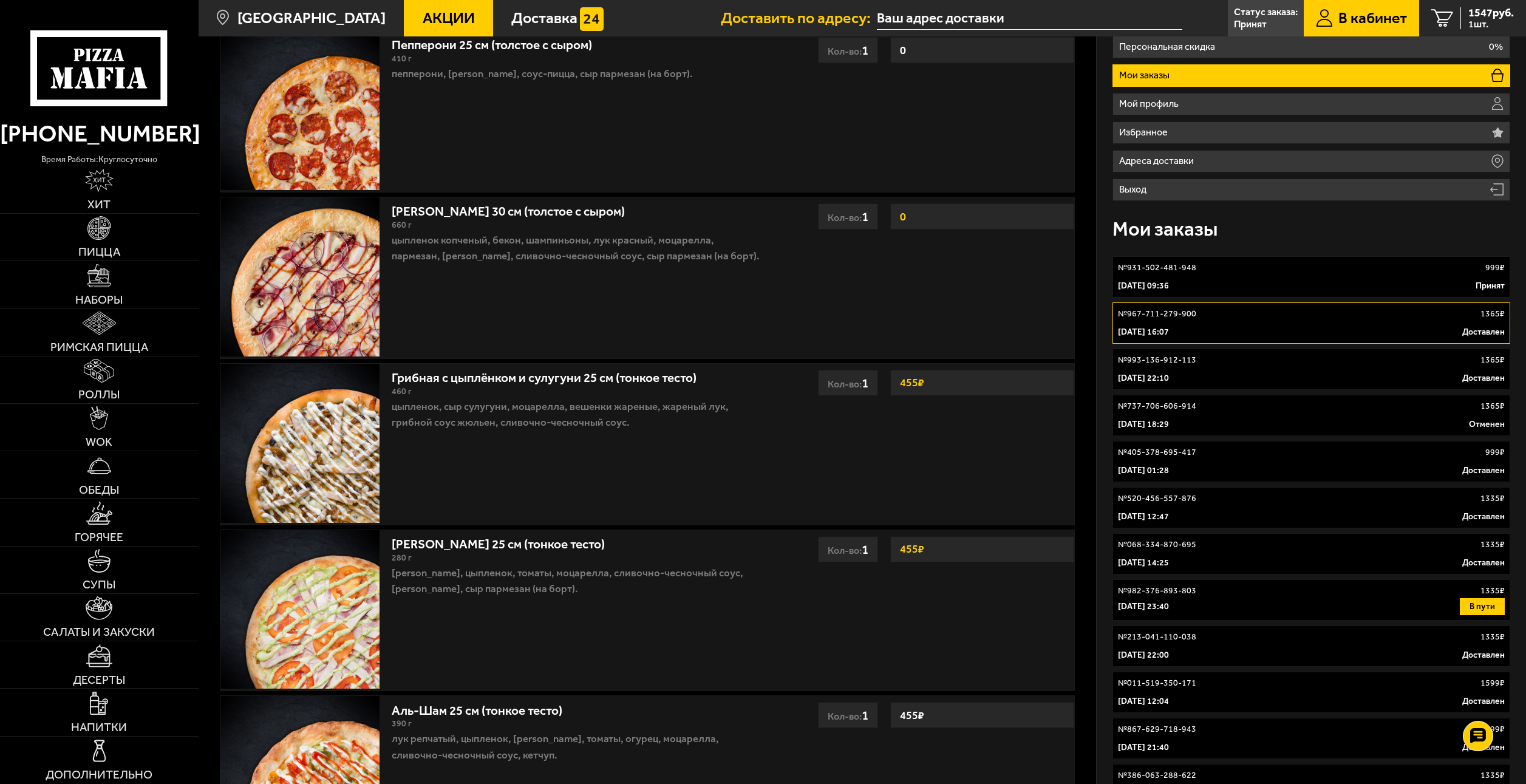
click at [1142, 280] on p "[DATE] 09:36" at bounding box center [1144, 286] width 51 height 12
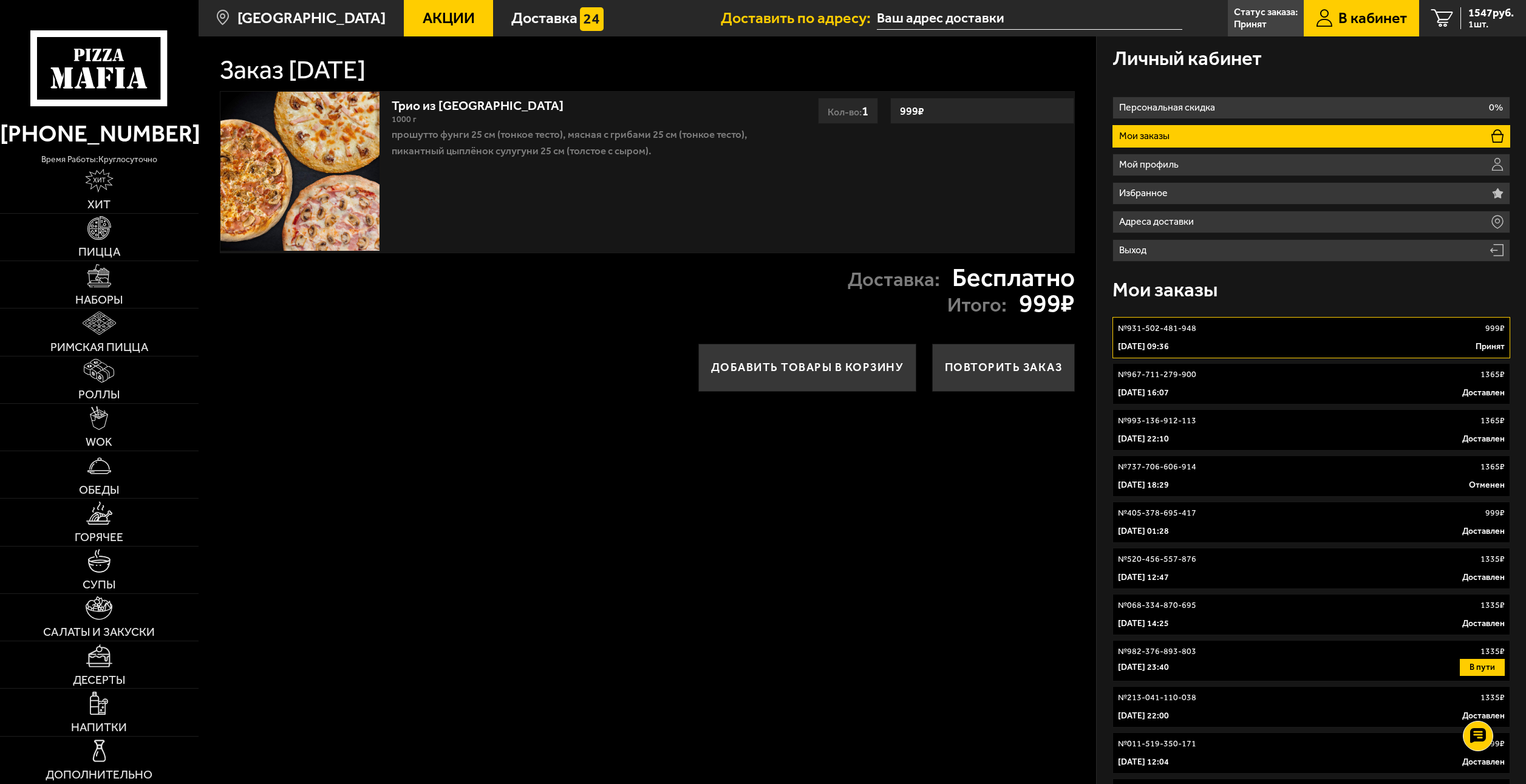
click at [1187, 399] on link "№ 967-711-279-900 1365 ₽ [DATE] 16:07 Доставлен" at bounding box center [1311, 384] width 397 height 41
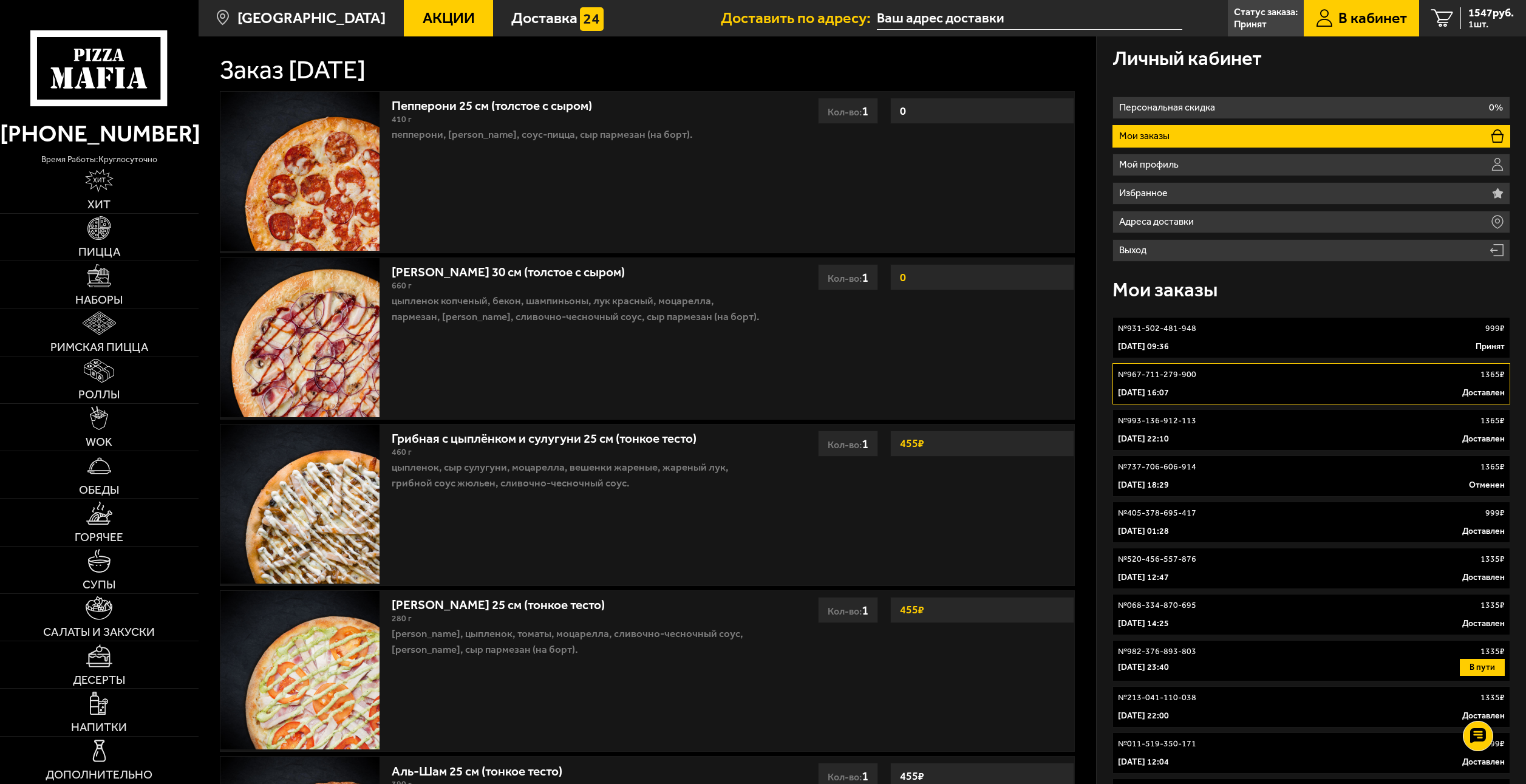
click at [1141, 413] on link "№ 993-136-912-113 1365 ₽ [DATE] 22:10 Доставлен" at bounding box center [1311, 430] width 397 height 41
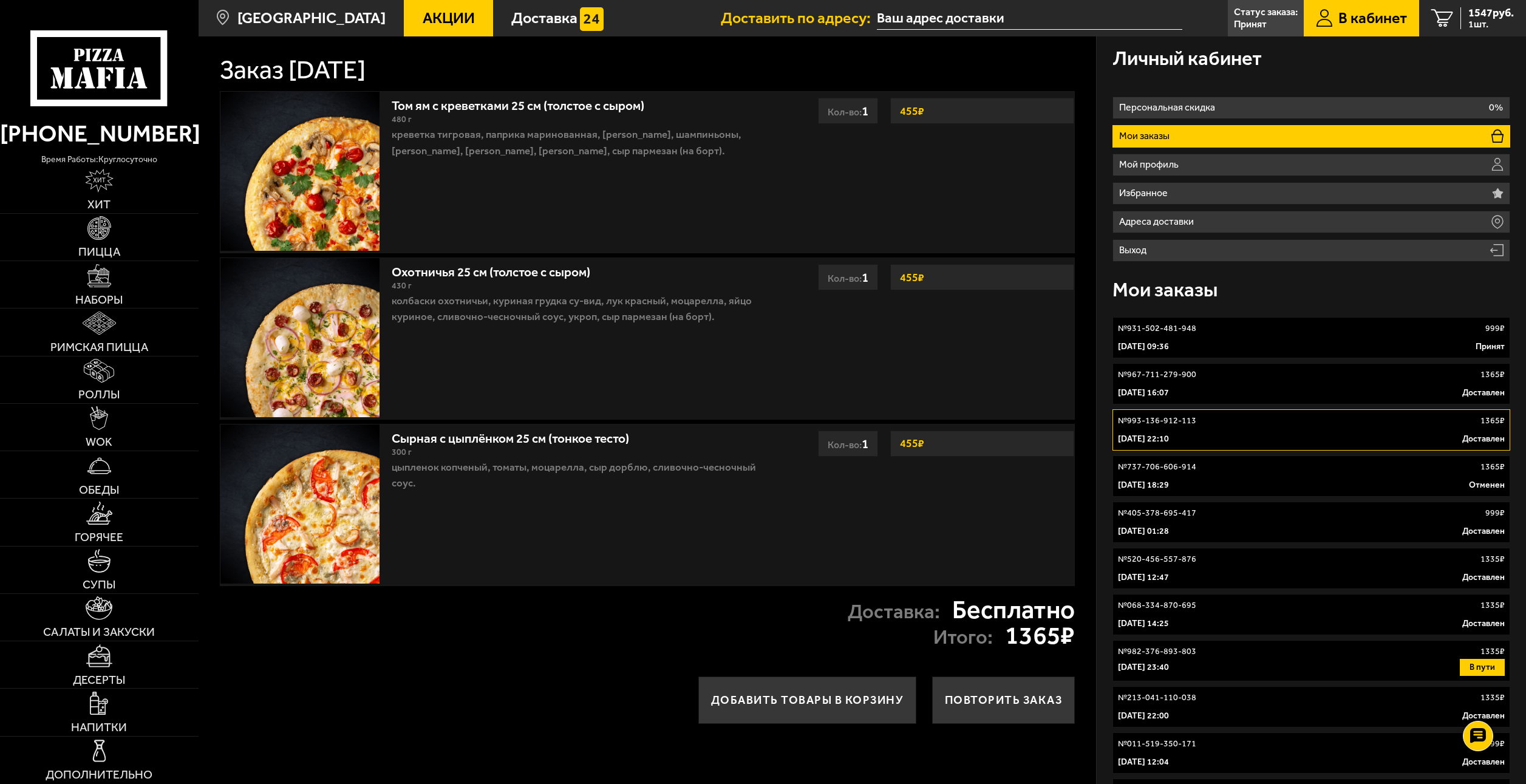
click at [1226, 408] on div "№ 931-502-481-948 999 ₽ 3 октября 2025 г. 09:36 Принят № 967-711-279-900 1365 ₽…" at bounding box center [1311, 683] width 397 height 743
click at [1223, 397] on div "22 сентября 2025 г. 16:07 Доставлен" at bounding box center [1311, 393] width 386 height 12
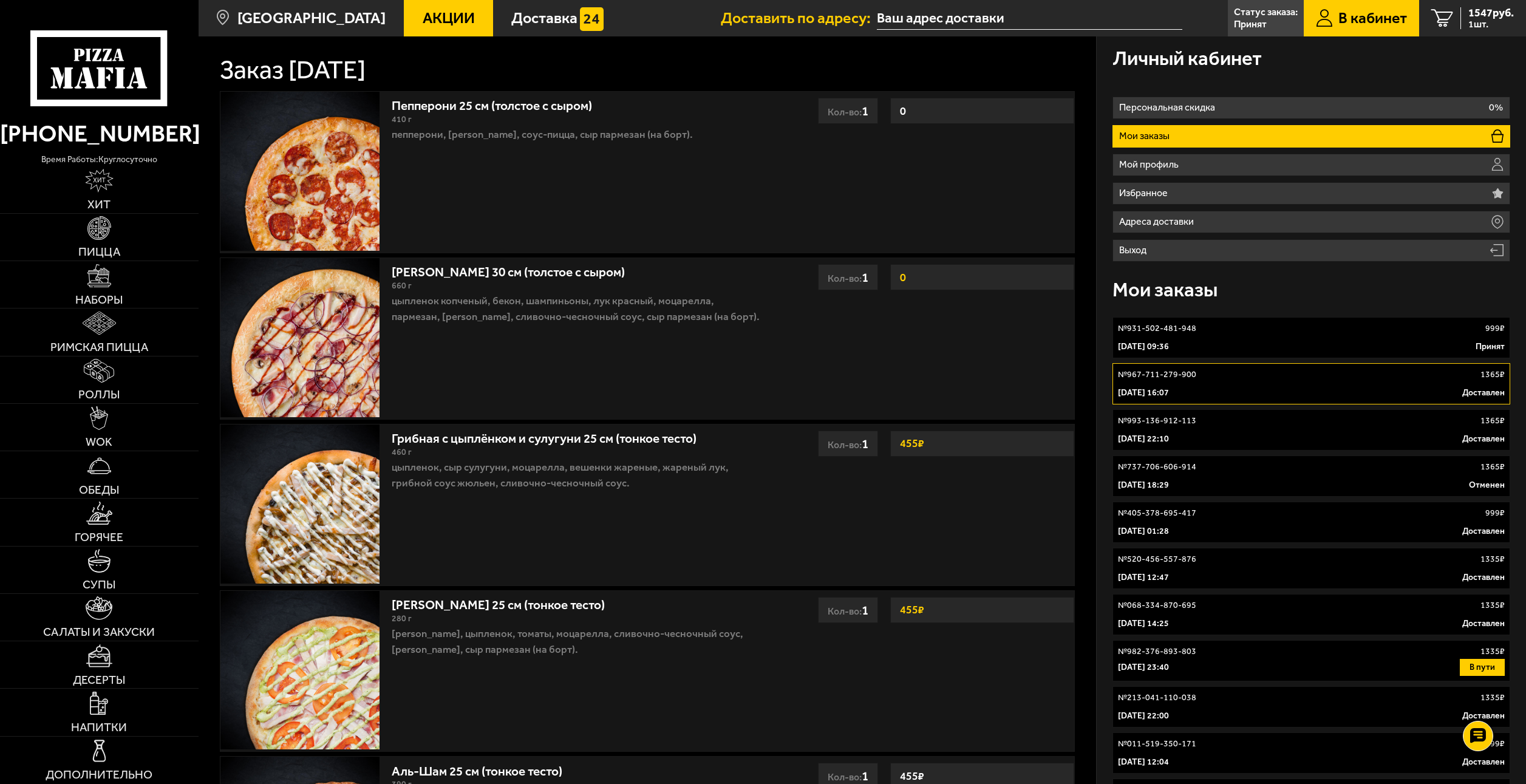
click at [1215, 350] on div "[DATE] 09:36 Принят" at bounding box center [1311, 347] width 386 height 12
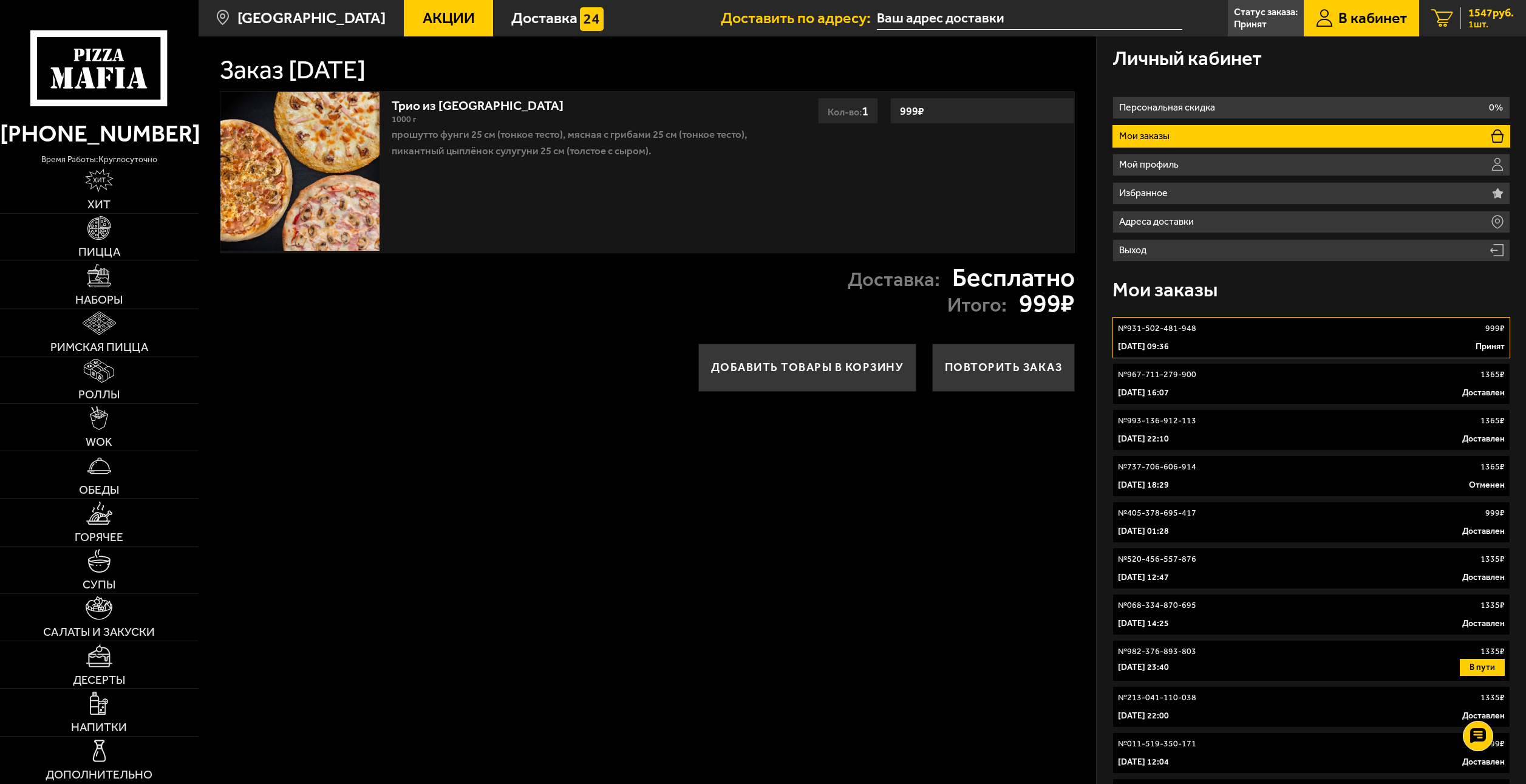
click at [1464, 22] on div "1547 руб. 1 шт." at bounding box center [1487, 18] width 53 height 22
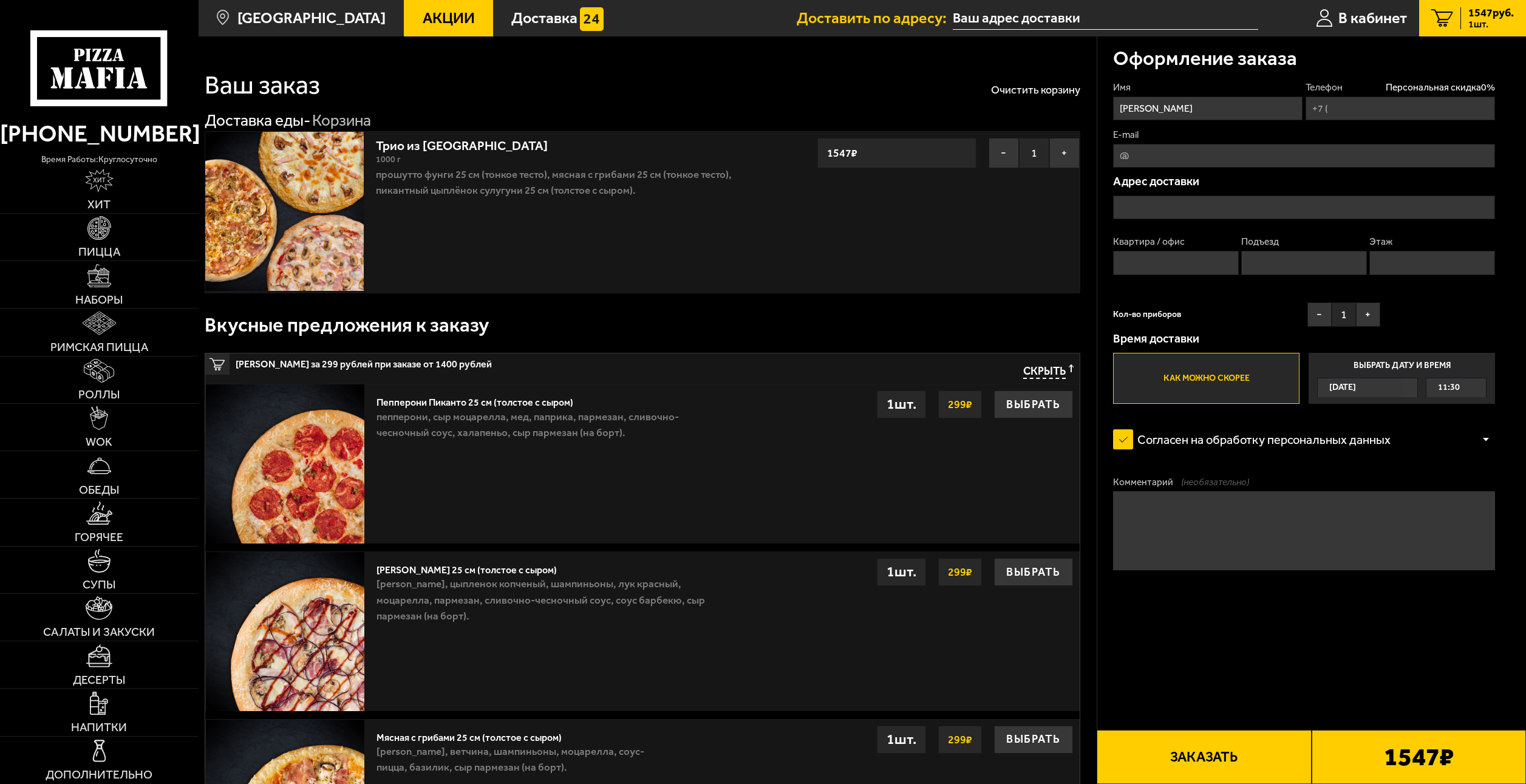
type input "[PHONE_NUMBER]"
type input "Дом, [STREET_ADDRESS],"
type input "437"
type input "4"
type input "3"
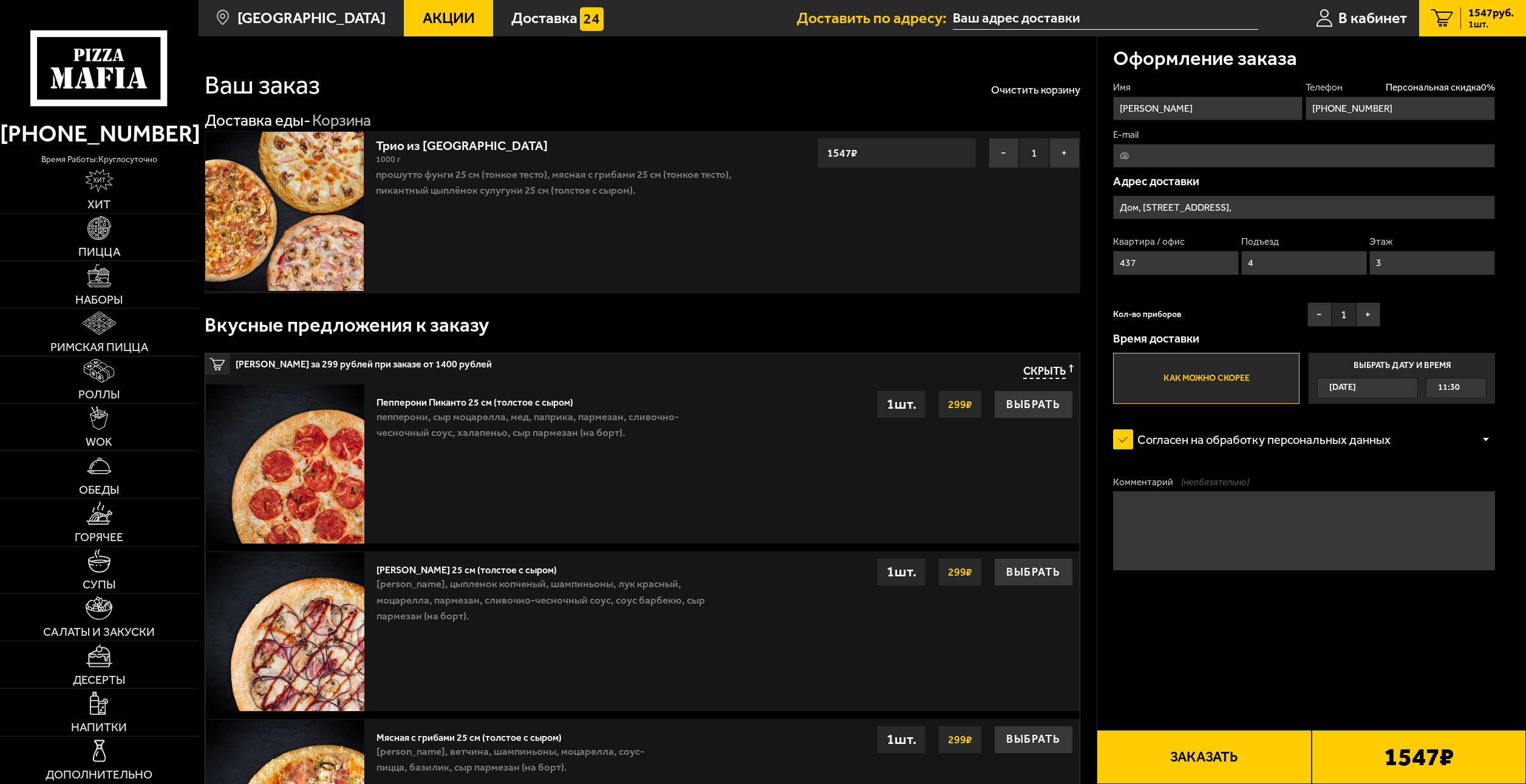
type input "[STREET_ADDRESS]"
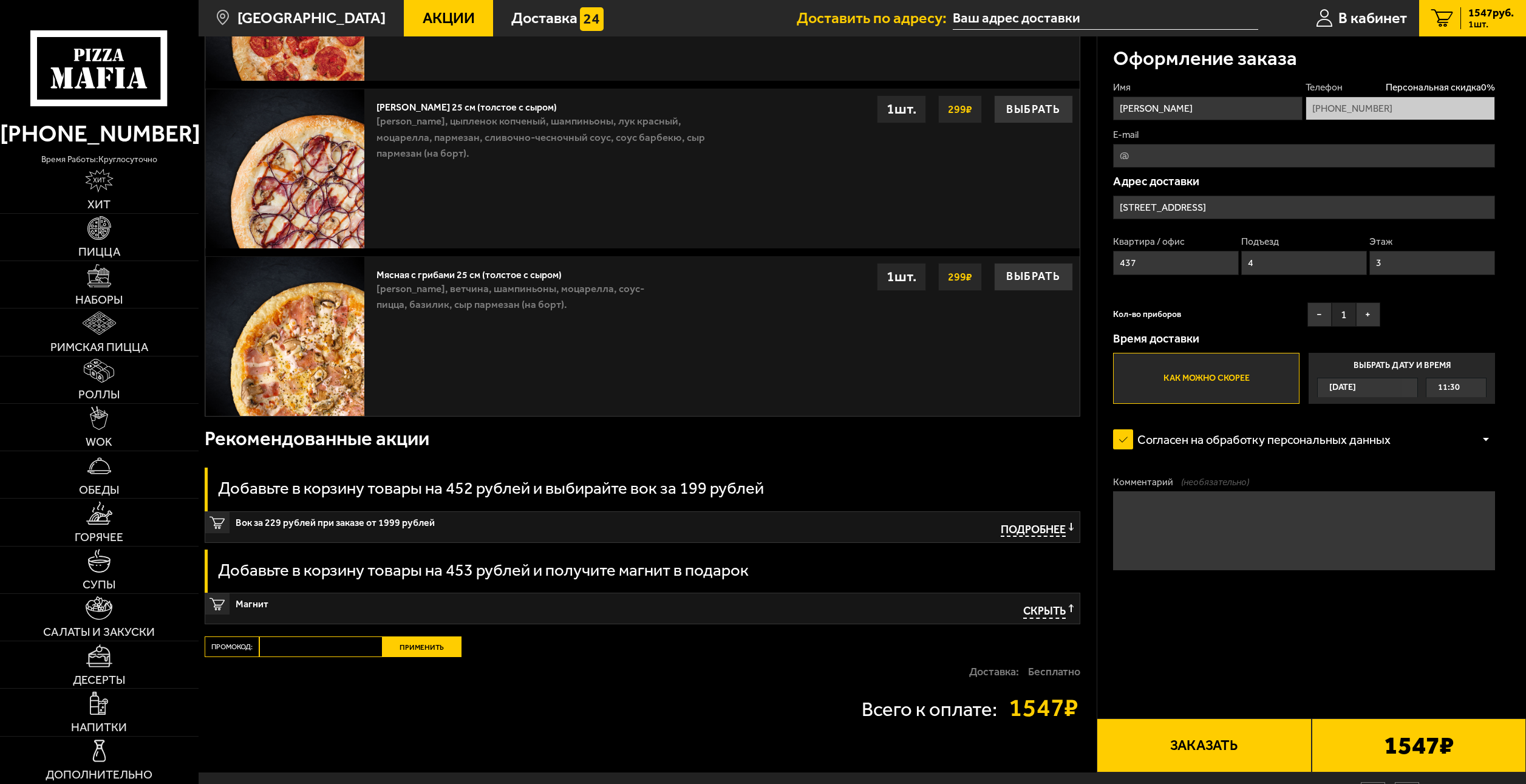
scroll to position [531, 0]
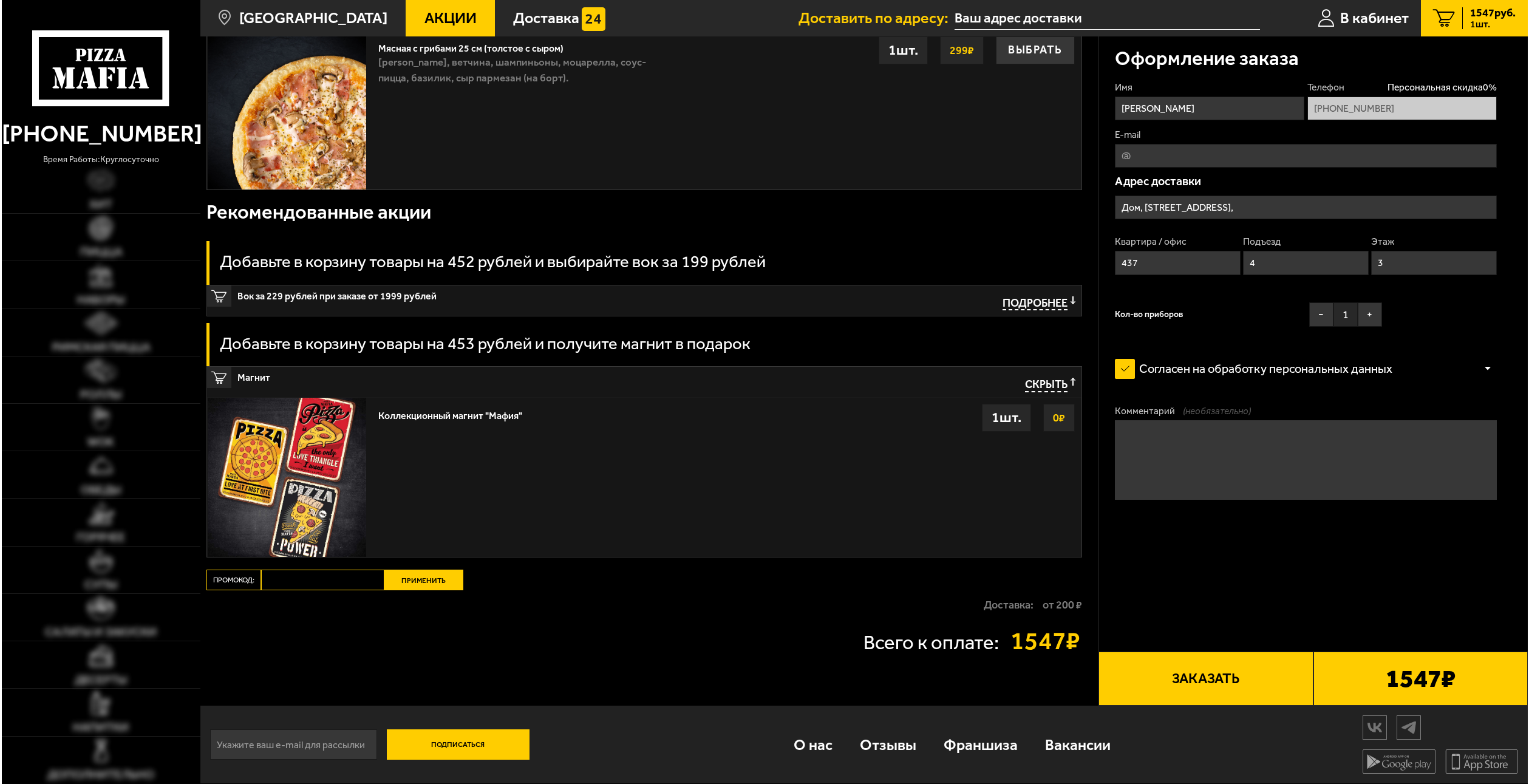
scroll to position [691, 0]
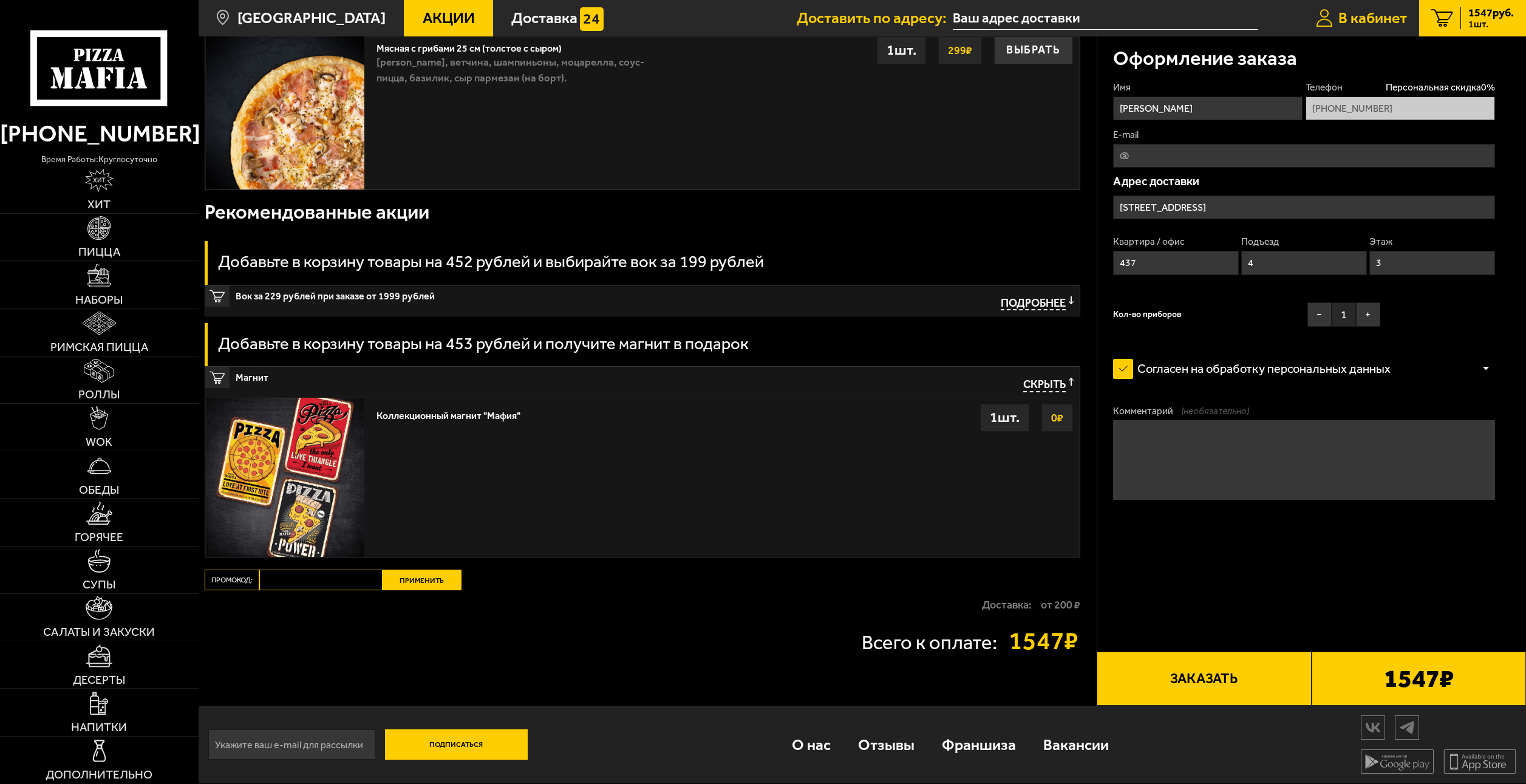
click at [1322, 14] on icon at bounding box center [1324, 18] width 16 height 18
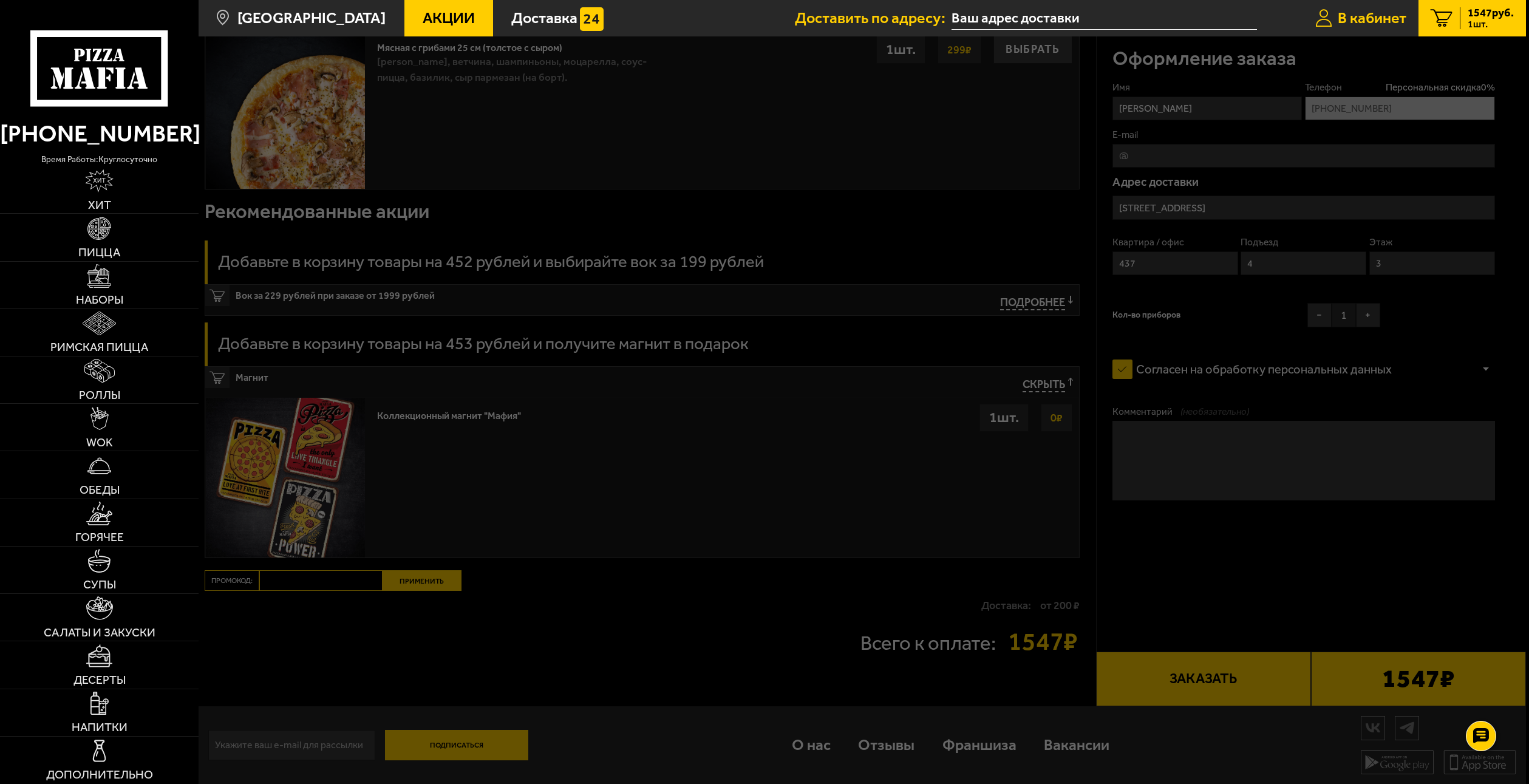
type input "Дом, [STREET_ADDRESS],"
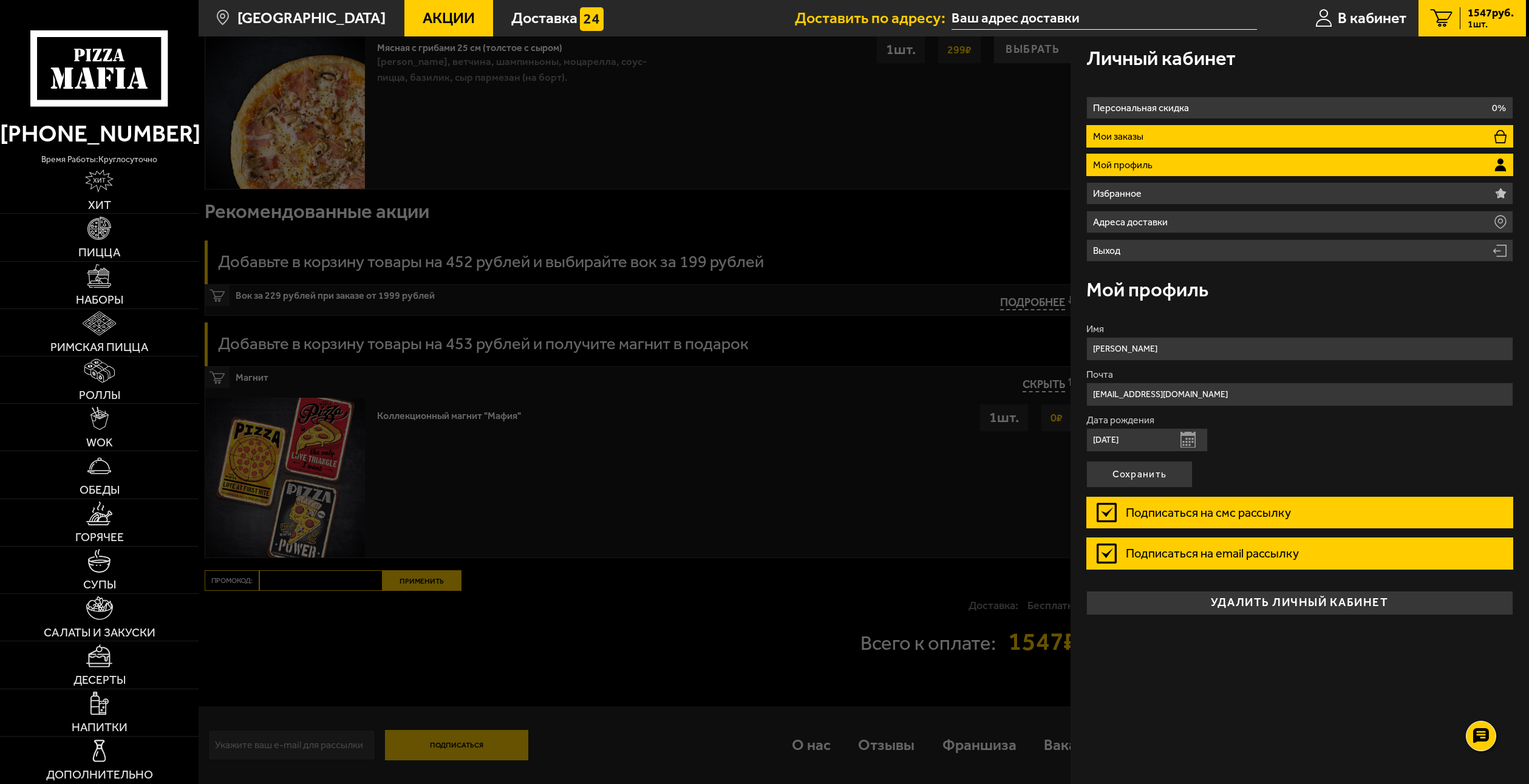
click at [1288, 141] on li "Мои заказы" at bounding box center [1300, 136] width 427 height 22
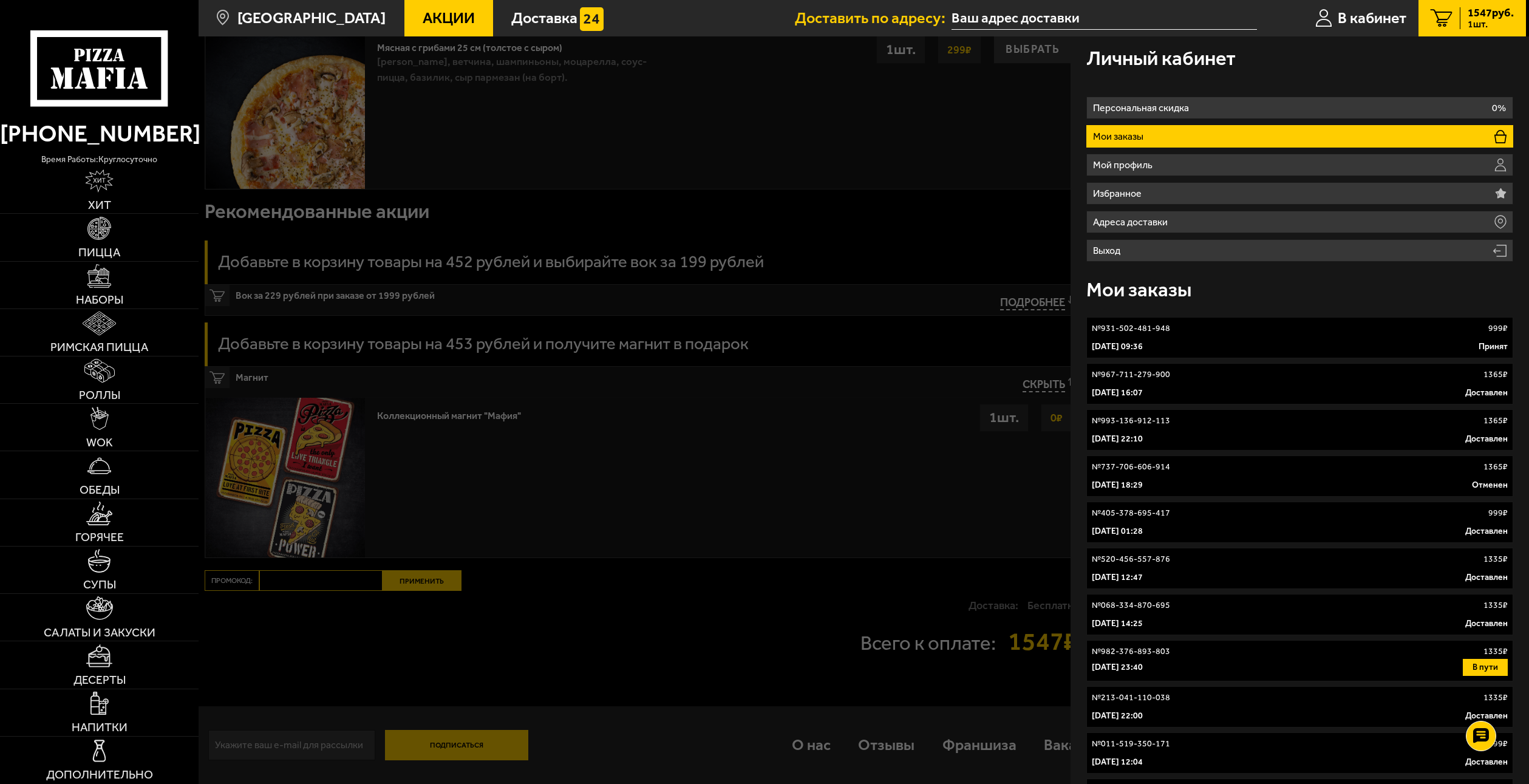
click at [1267, 343] on div "[DATE] 09:36 Принят" at bounding box center [1300, 347] width 416 height 12
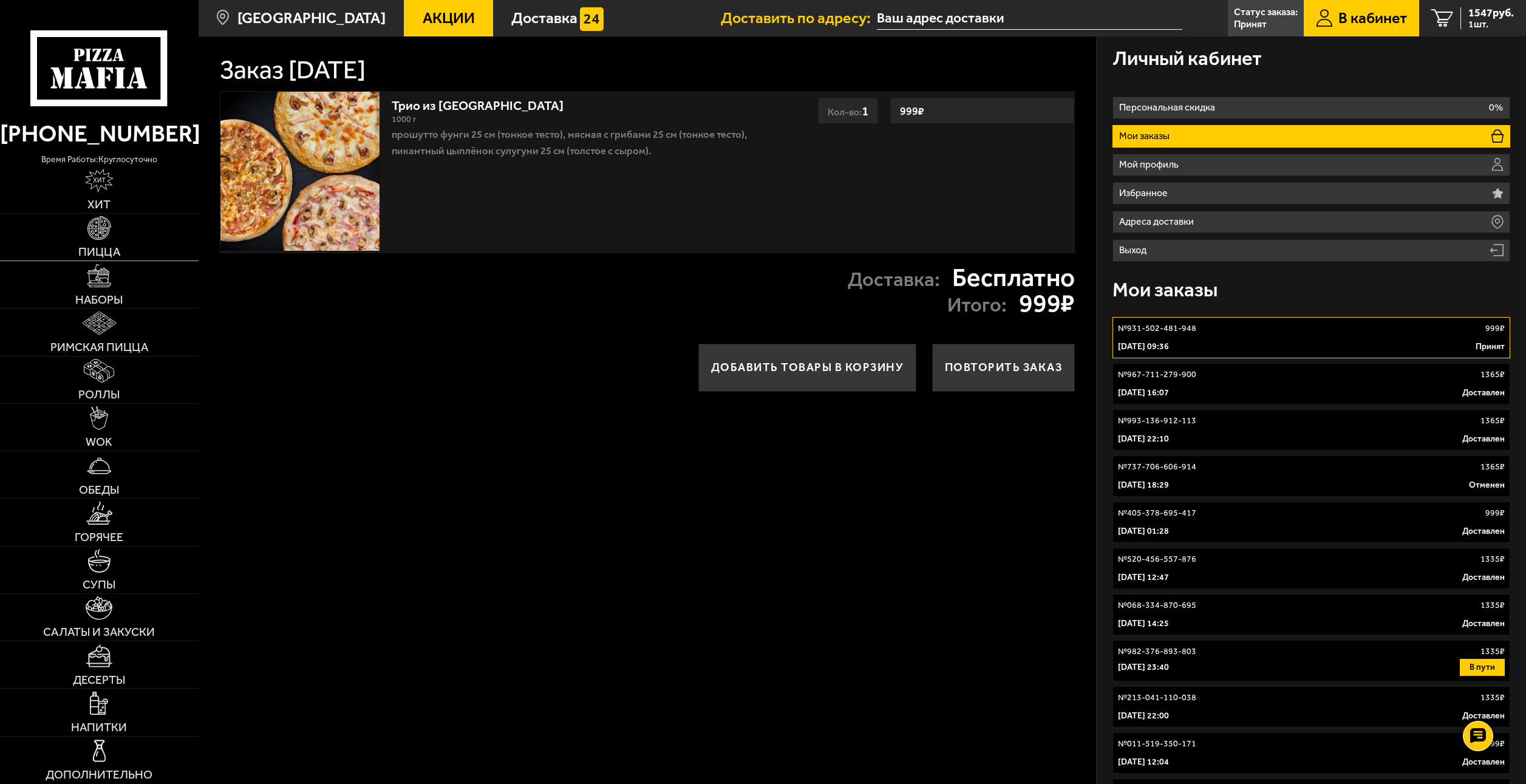
click at [131, 245] on link "Пицца" at bounding box center [99, 237] width 199 height 47
click at [1169, 394] on p "[DATE] 16:07" at bounding box center [1144, 393] width 51 height 12
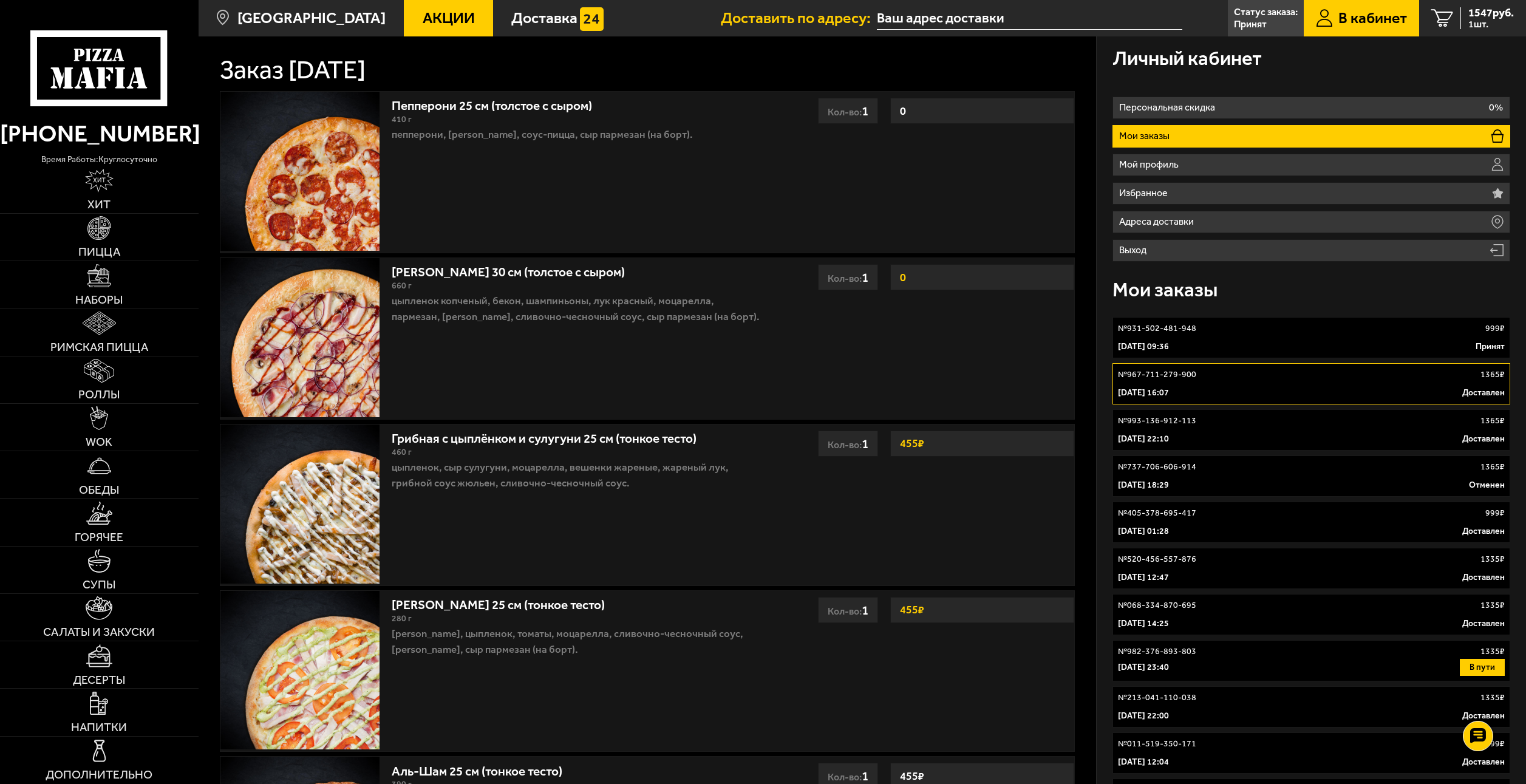
click at [1210, 423] on div "№ 993-136-912-113 1365 ₽" at bounding box center [1311, 421] width 386 height 12
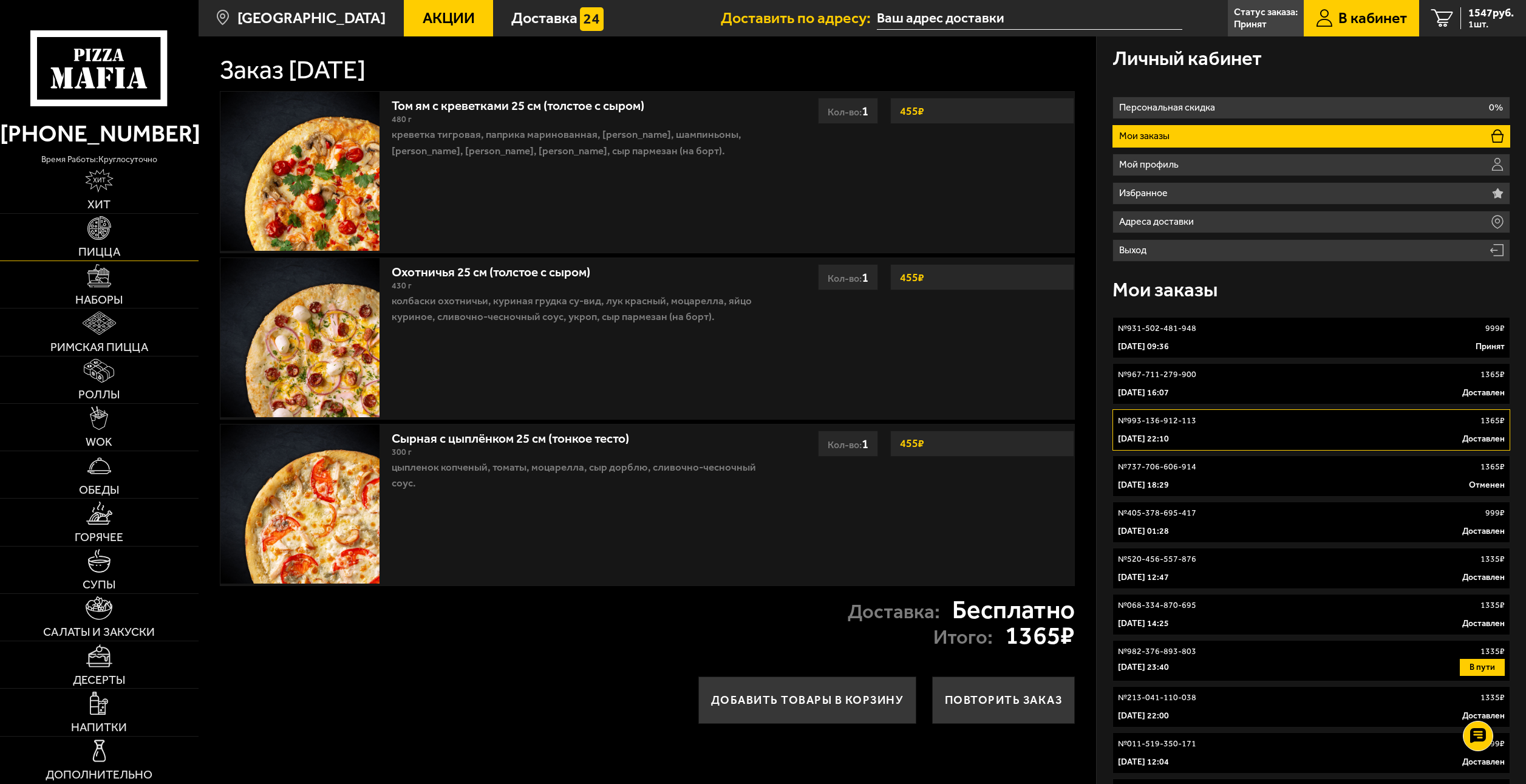
click at [157, 224] on link "Пицца" at bounding box center [99, 237] width 199 height 47
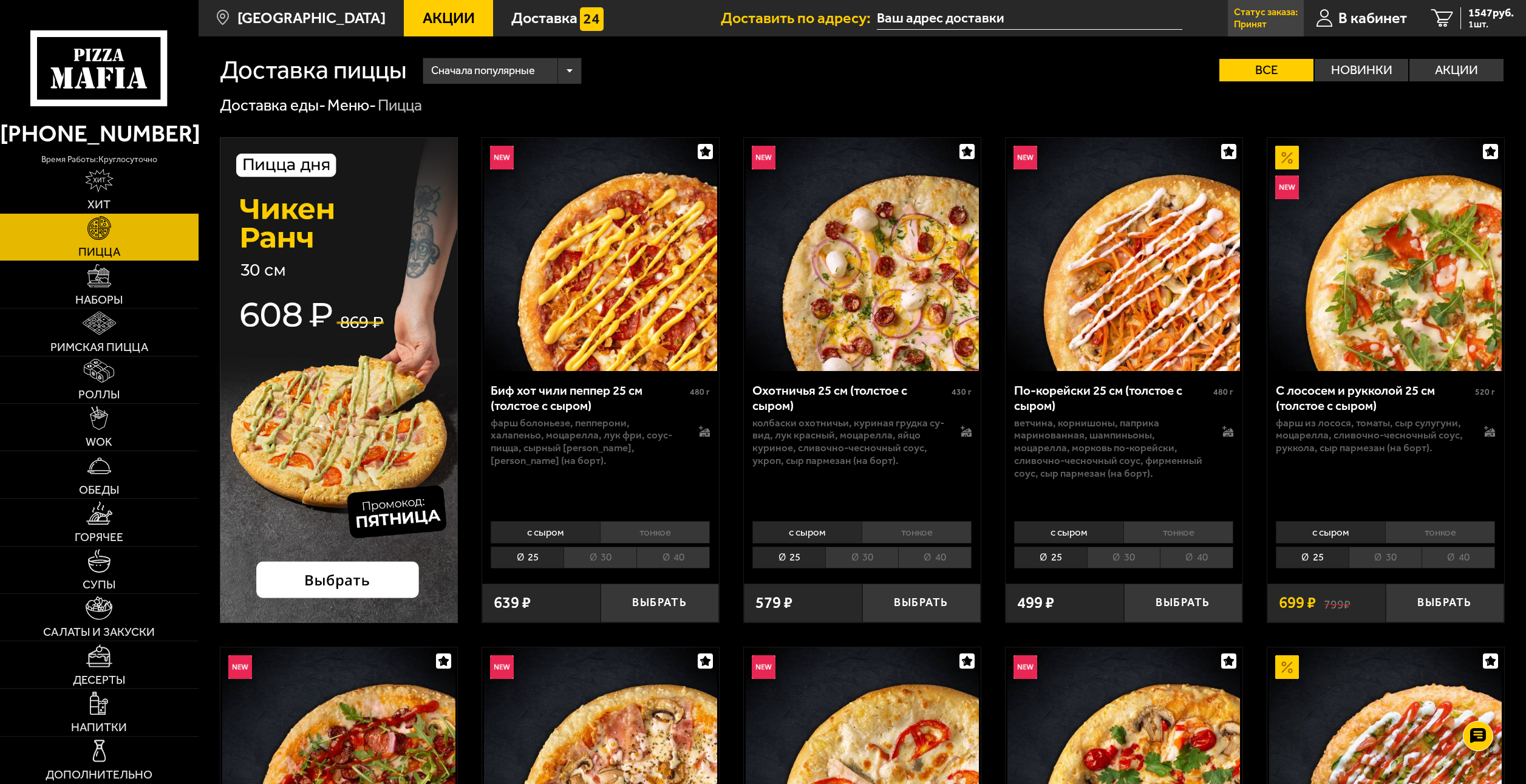
click at [1265, 10] on p "Статус заказа:" at bounding box center [1265, 12] width 64 height 10
